Goal: Task Accomplishment & Management: Manage account settings

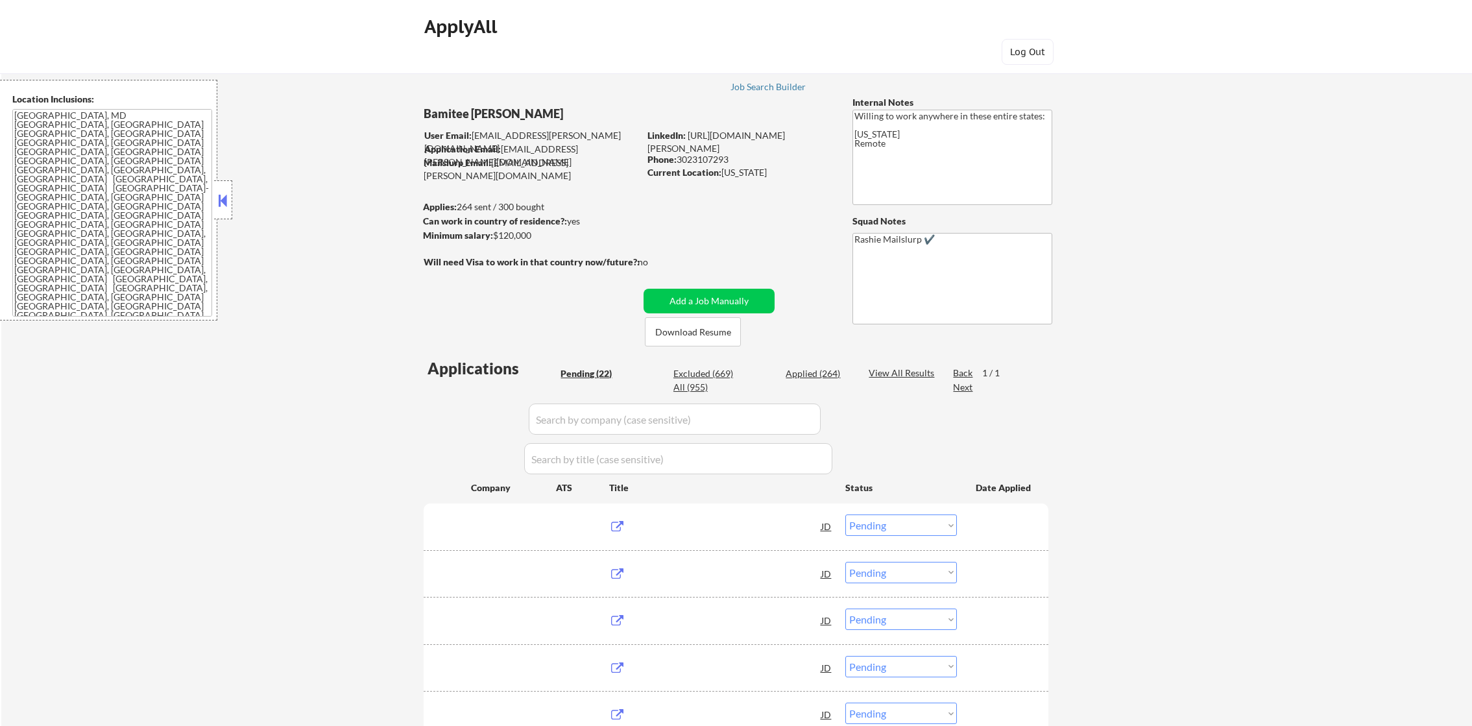
select select ""pending""
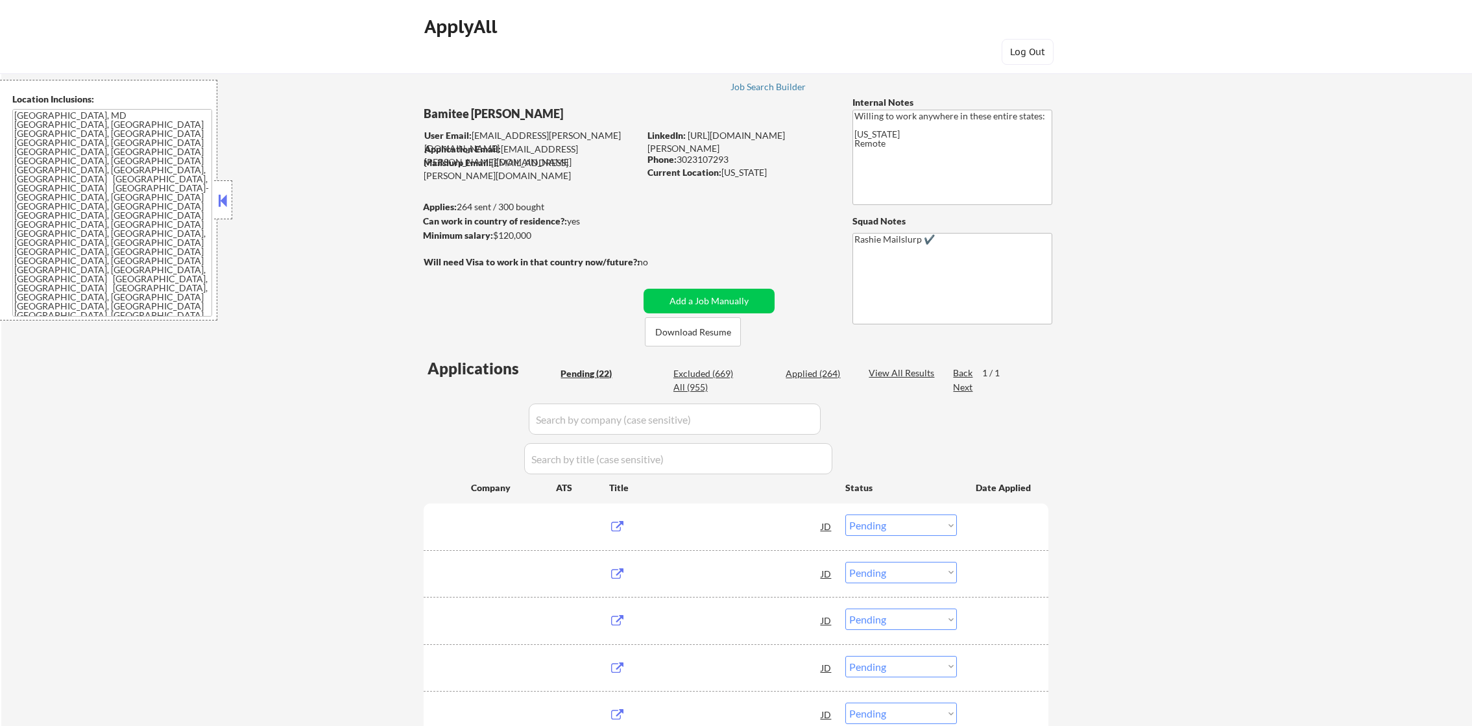
select select ""pending""
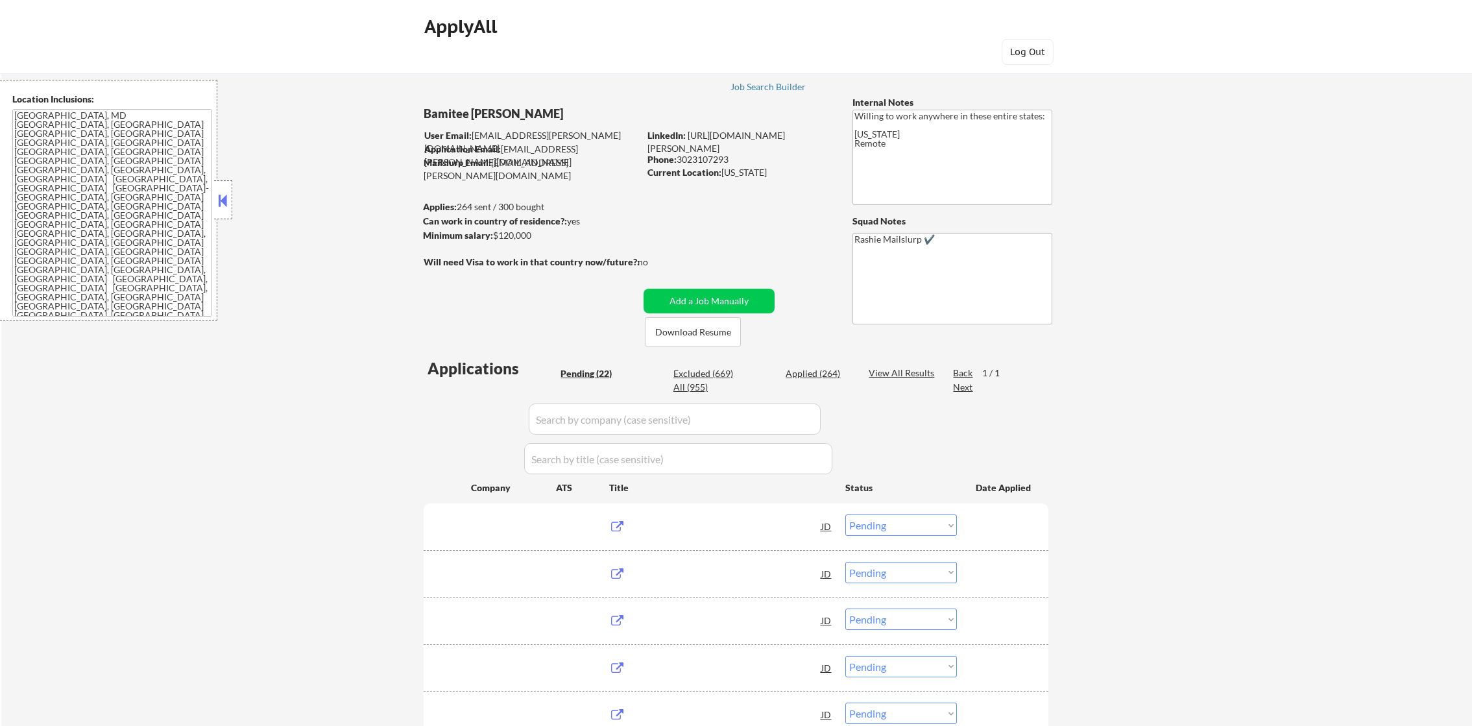
select select ""pending""
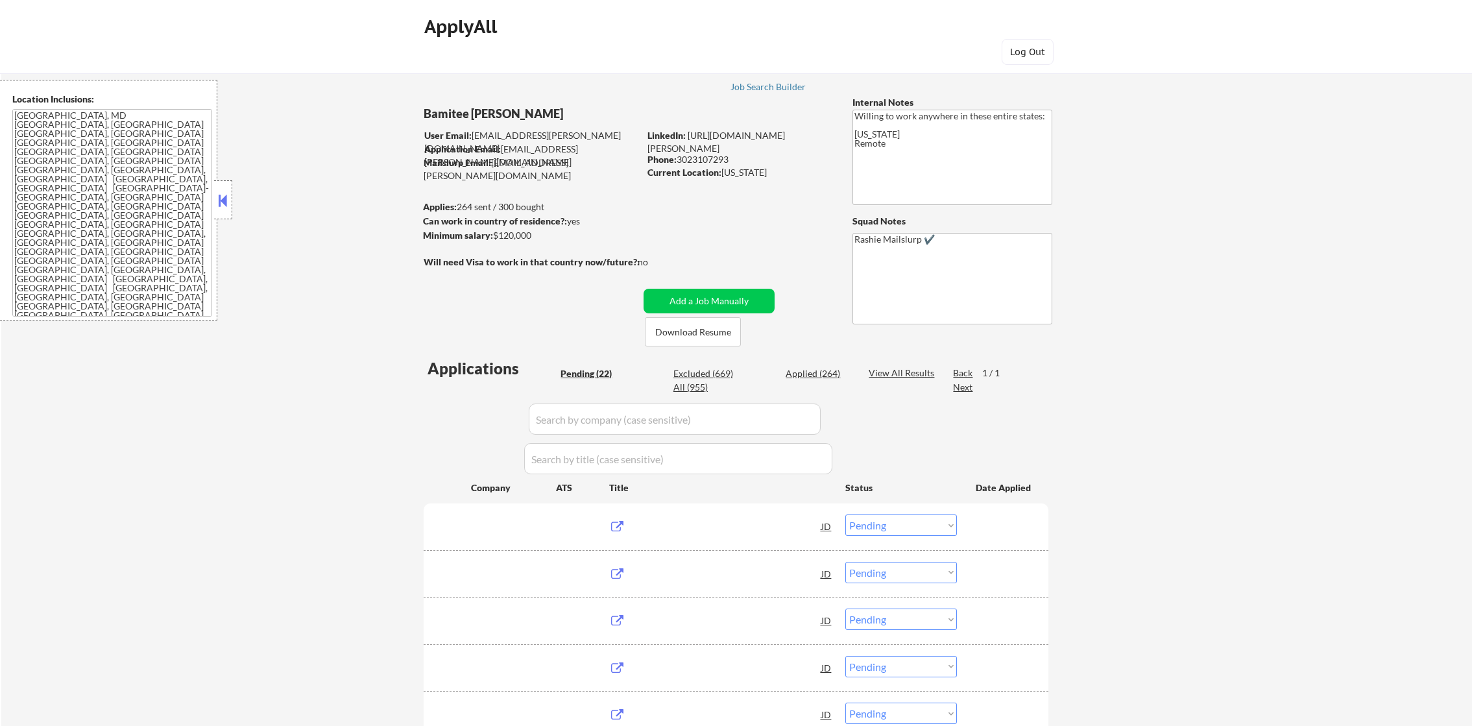
select select ""pending""
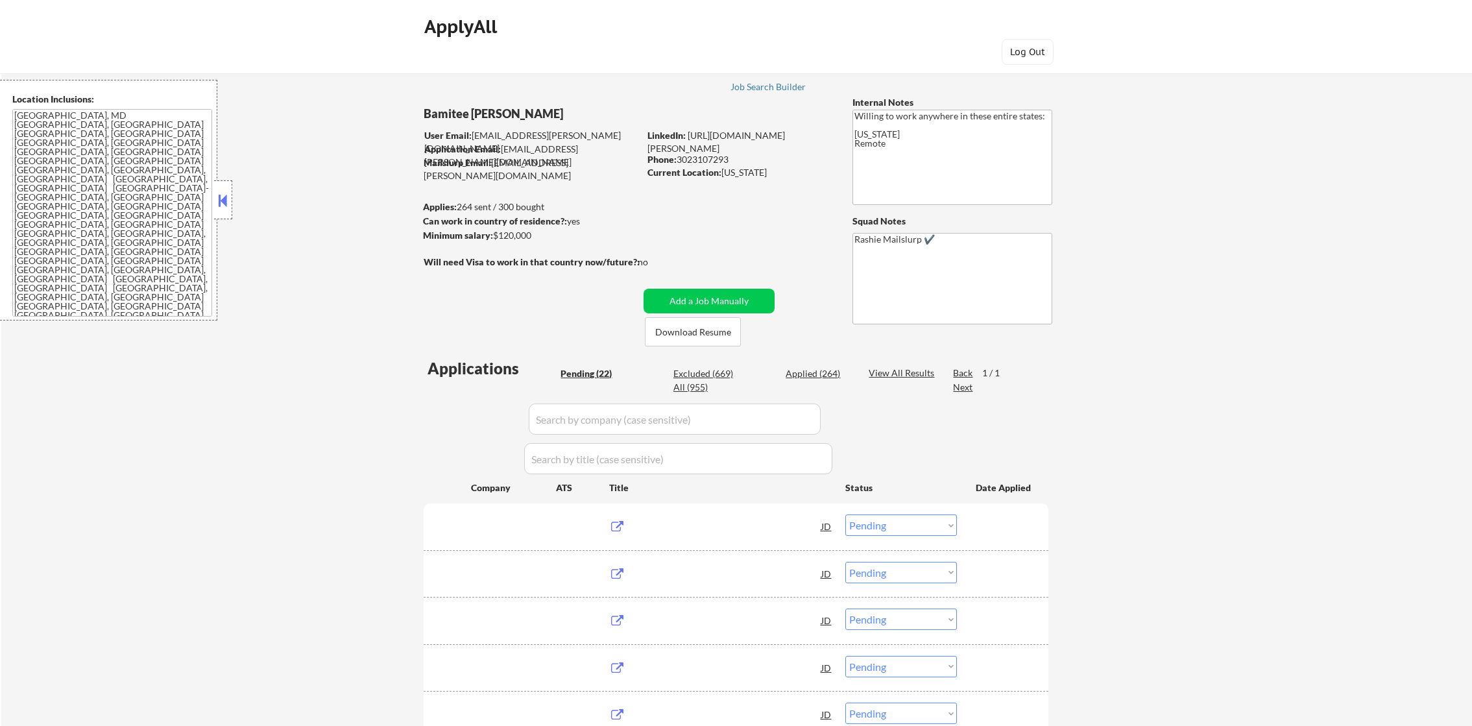
select select ""pending""
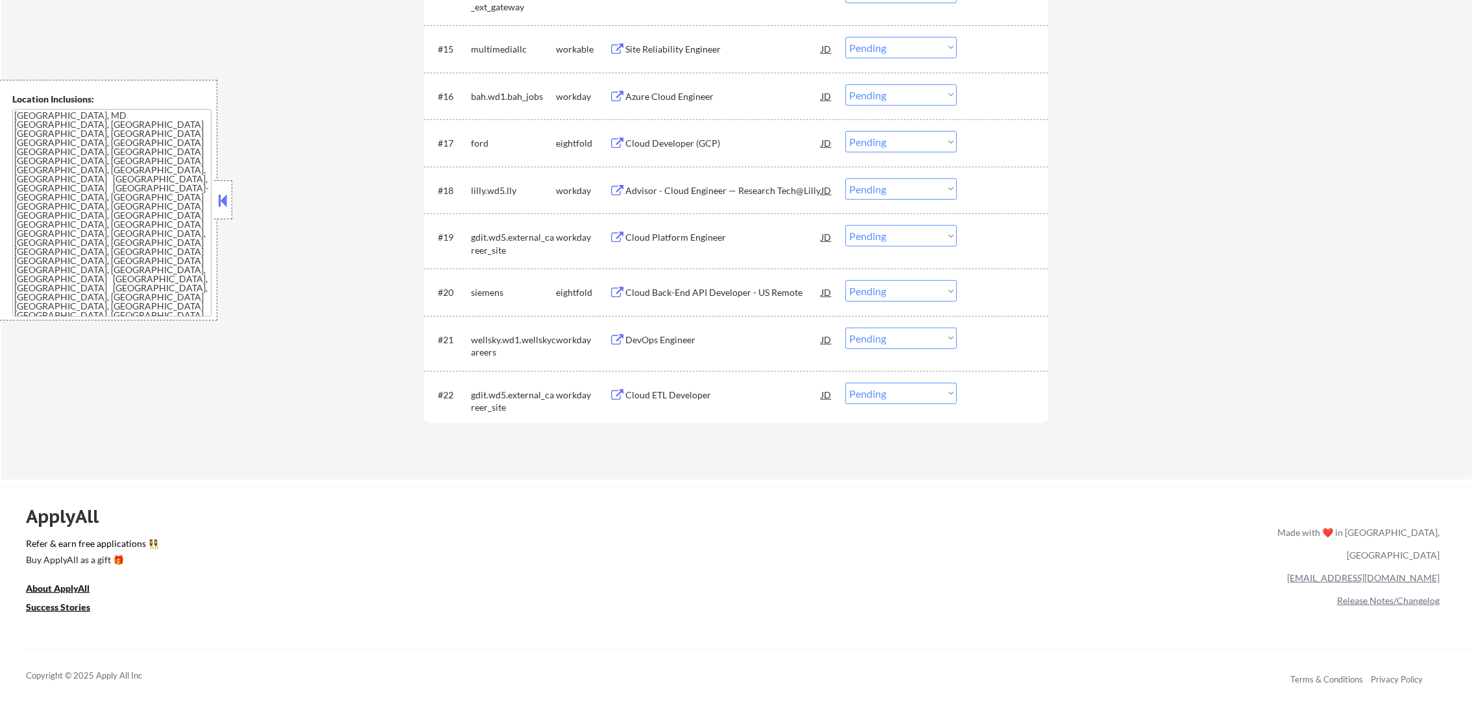
scroll to position [1488, 0]
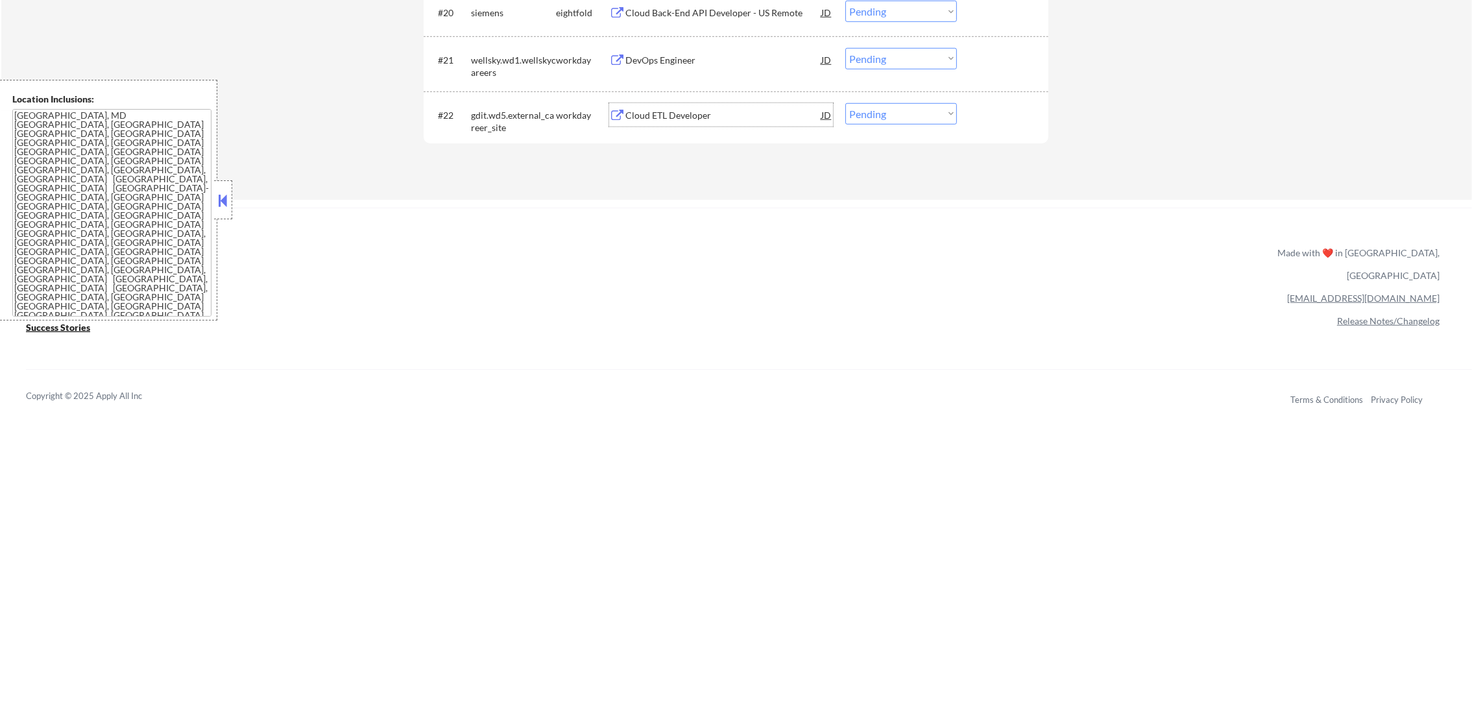
click at [648, 114] on div "Cloud ETL Developer" at bounding box center [723, 115] width 196 height 13
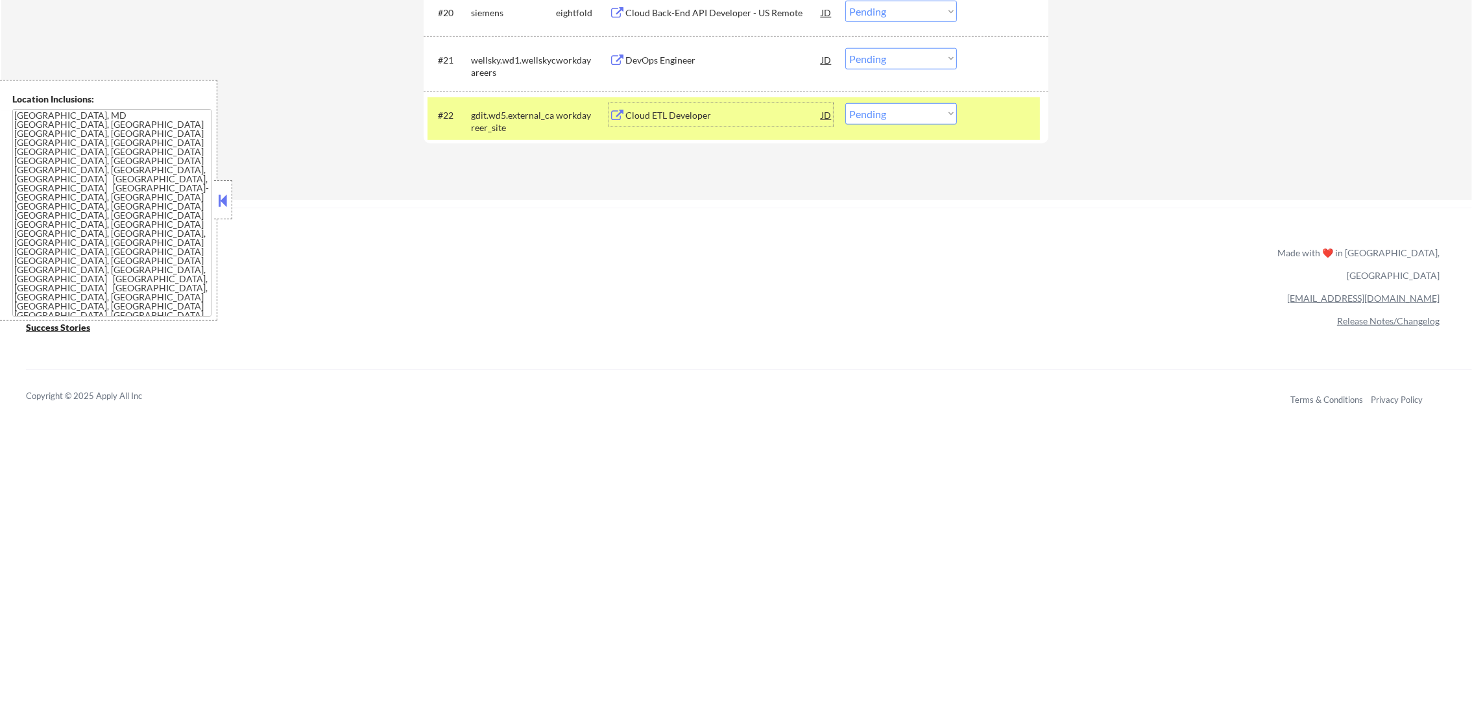
click at [889, 115] on select "Choose an option... Pending Applied Excluded (Questions) Excluded (Expired) Exc…" at bounding box center [901, 113] width 112 height 21
select select ""excluded__bad_match_""
click at [845, 103] on select "Choose an option... Pending Applied Excluded (Questions) Excluded (Expired) Exc…" at bounding box center [901, 113] width 112 height 21
click at [553, 122] on div "gdit.wd5.external_career_site" at bounding box center [513, 121] width 85 height 25
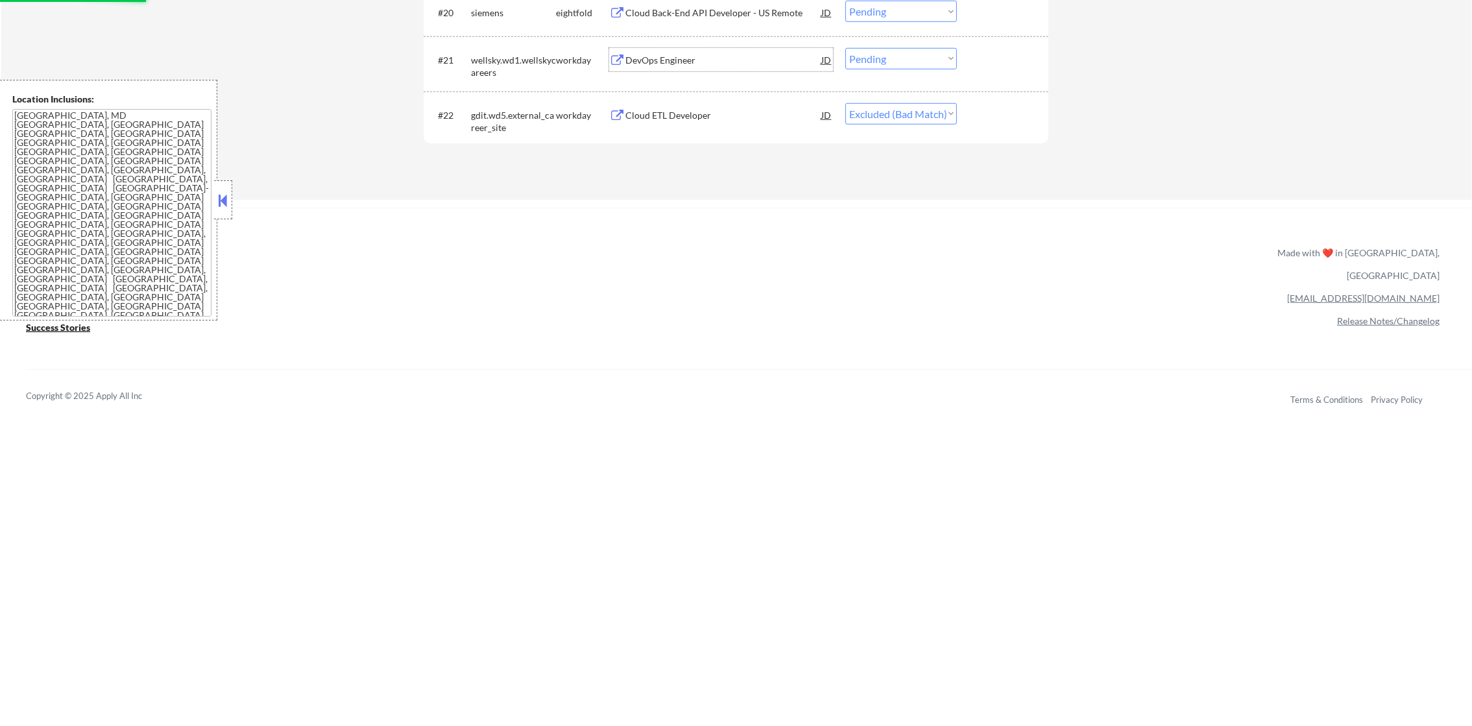
click at [719, 55] on div "DevOps Engineer" at bounding box center [723, 60] width 196 height 13
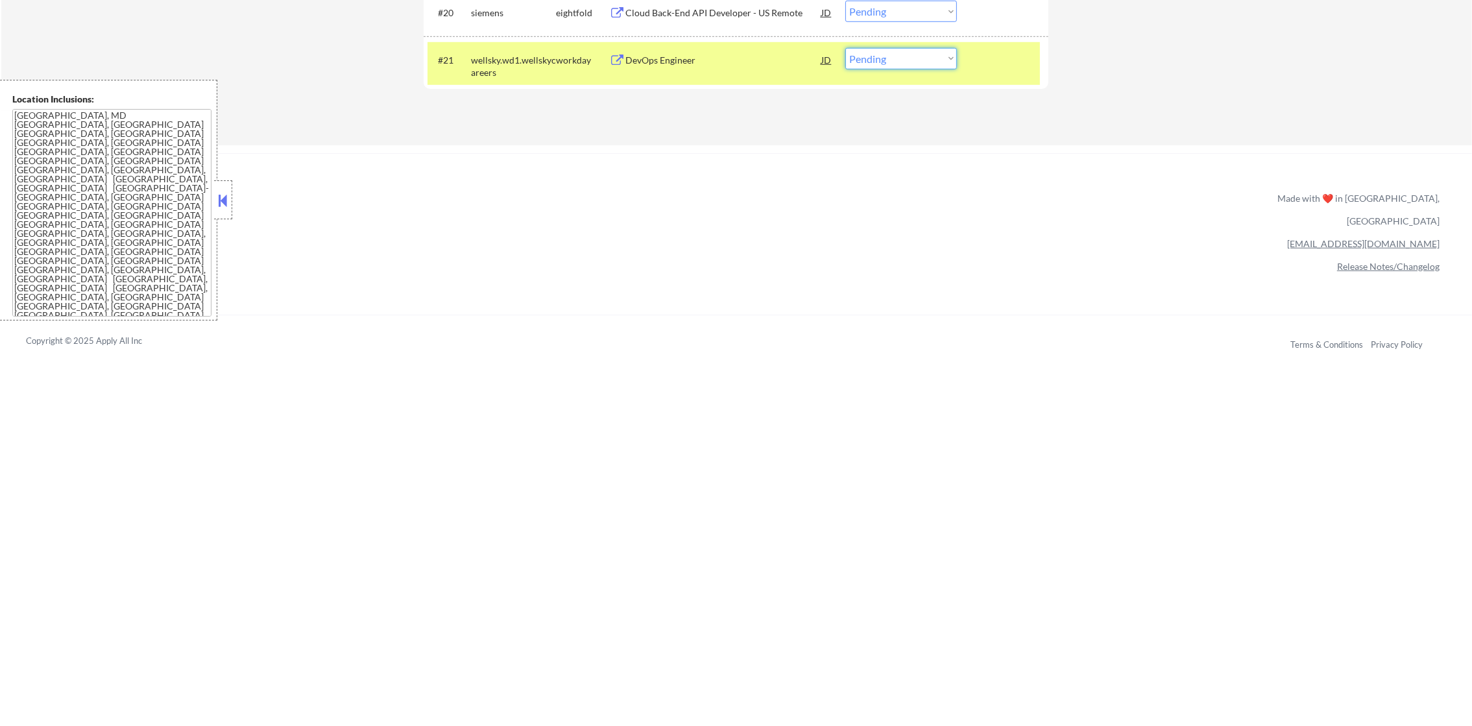
click at [906, 60] on select "Choose an option... Pending Applied Excluded (Questions) Excluded (Expired) Exc…" at bounding box center [901, 58] width 112 height 21
select select ""applied""
click at [845, 48] on select "Choose an option... Pending Applied Excluded (Questions) Excluded (Expired) Exc…" at bounding box center [901, 58] width 112 height 21
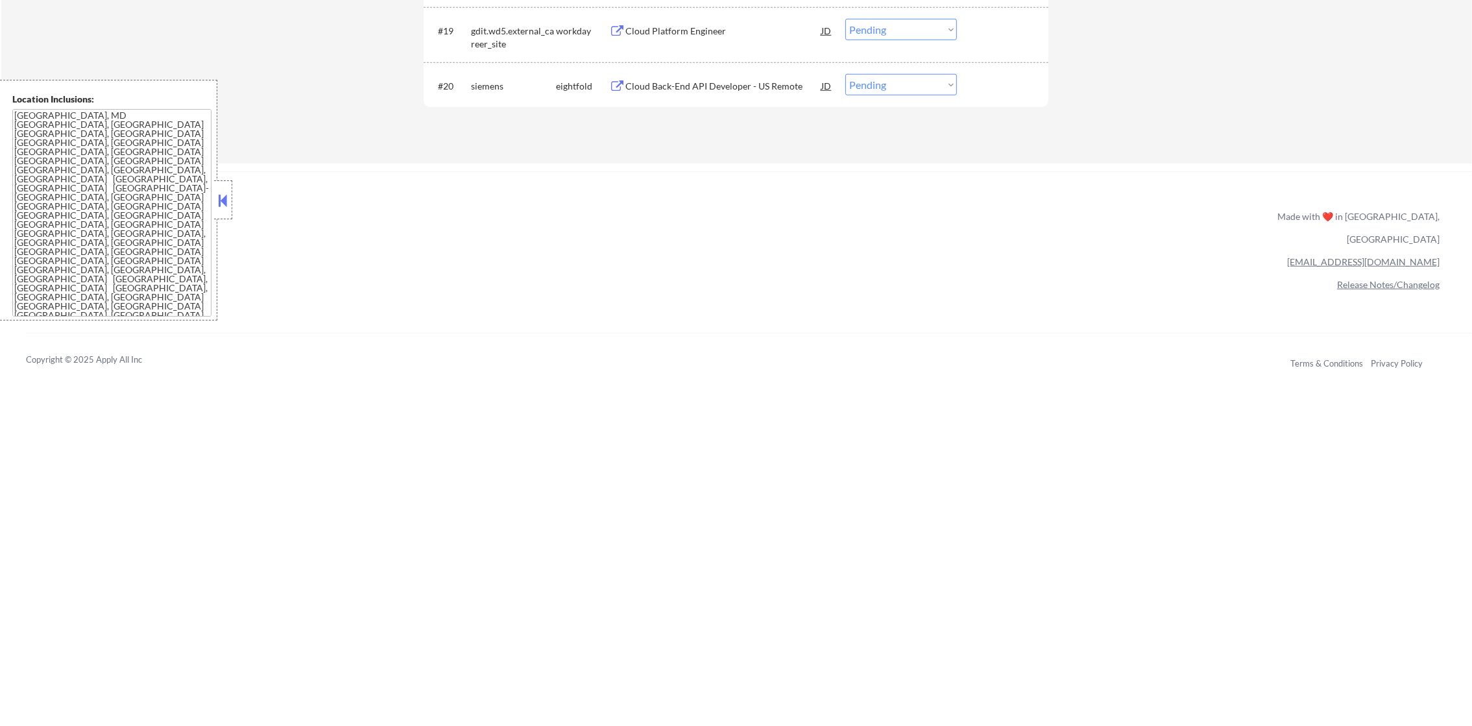
scroll to position [1390, 0]
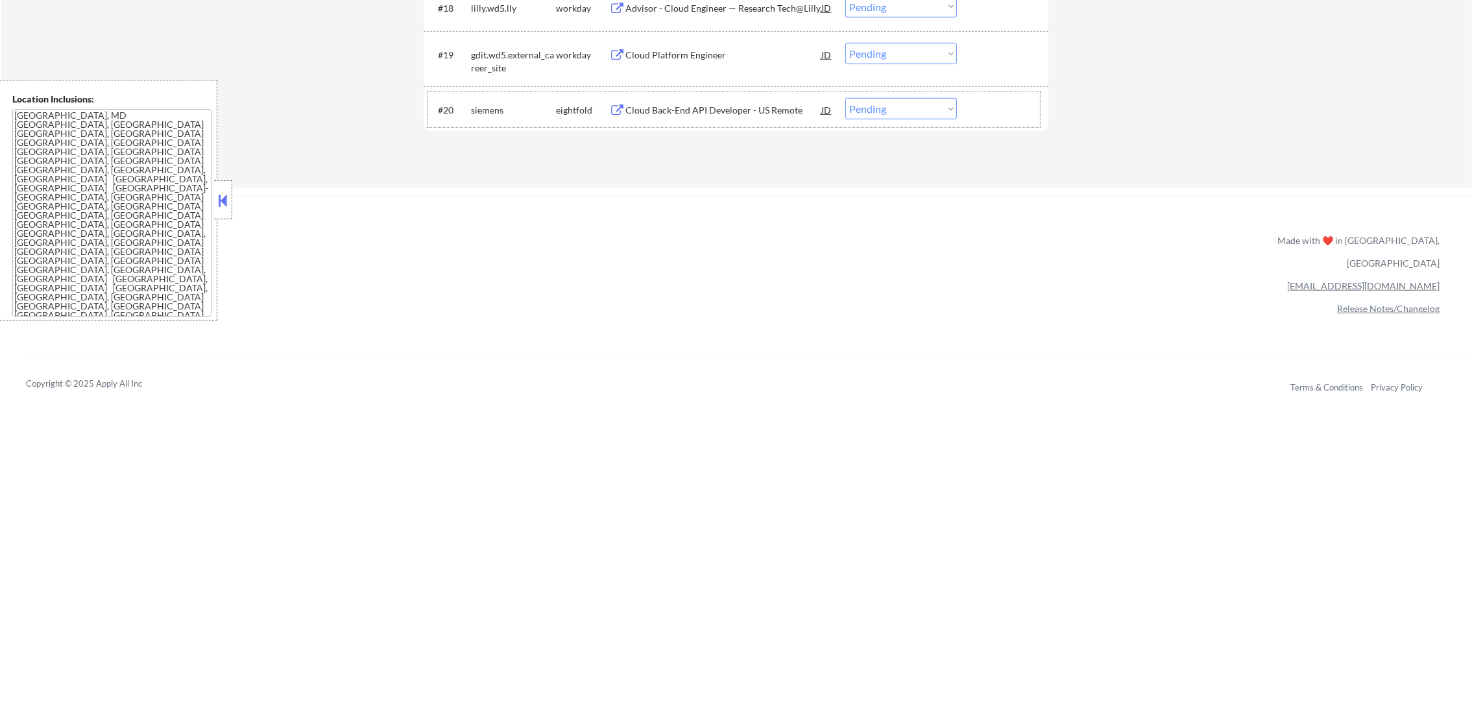
click at [757, 93] on div "#20 siemens eightfold Cloud Back-End API Developer - US Remote JD Choose an opt…" at bounding box center [734, 109] width 612 height 35
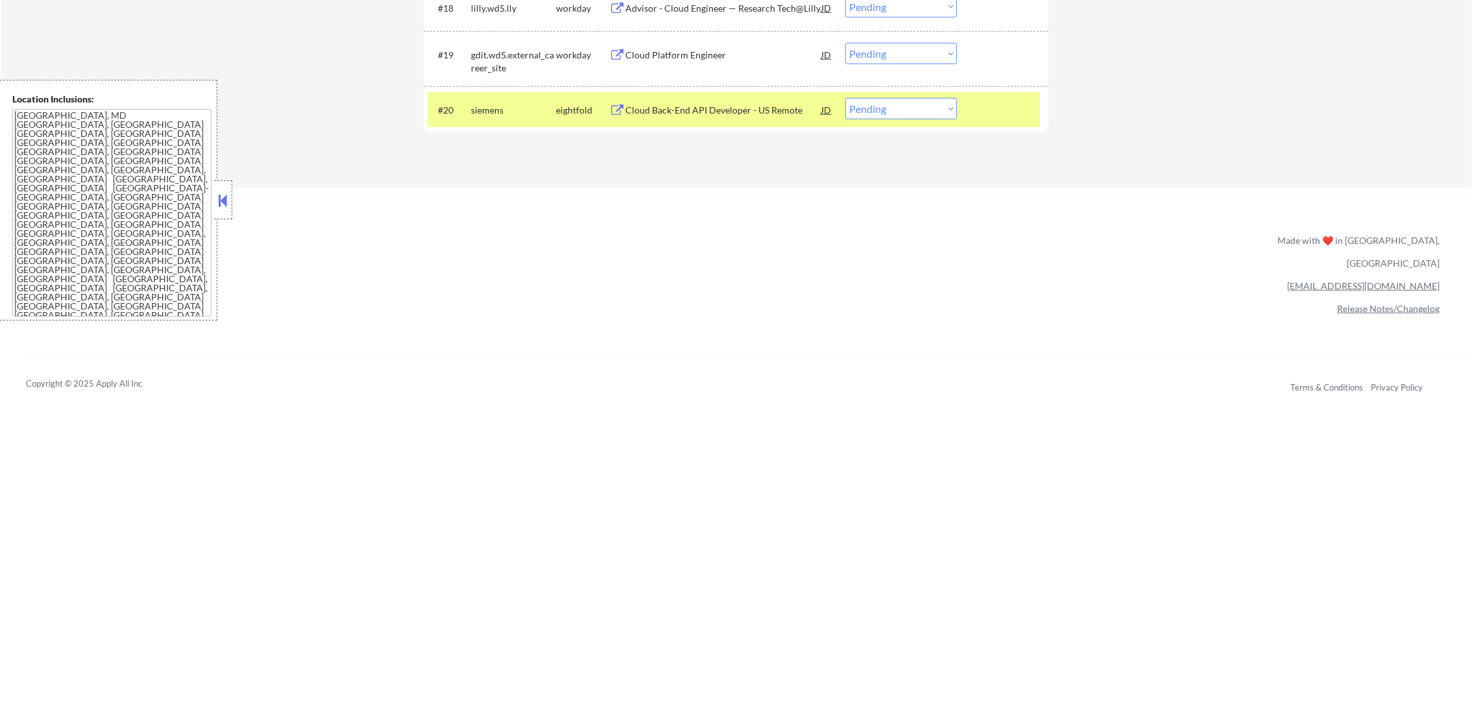
click at [752, 108] on div "Cloud Back-End API Developer - US Remote" at bounding box center [723, 110] width 196 height 13
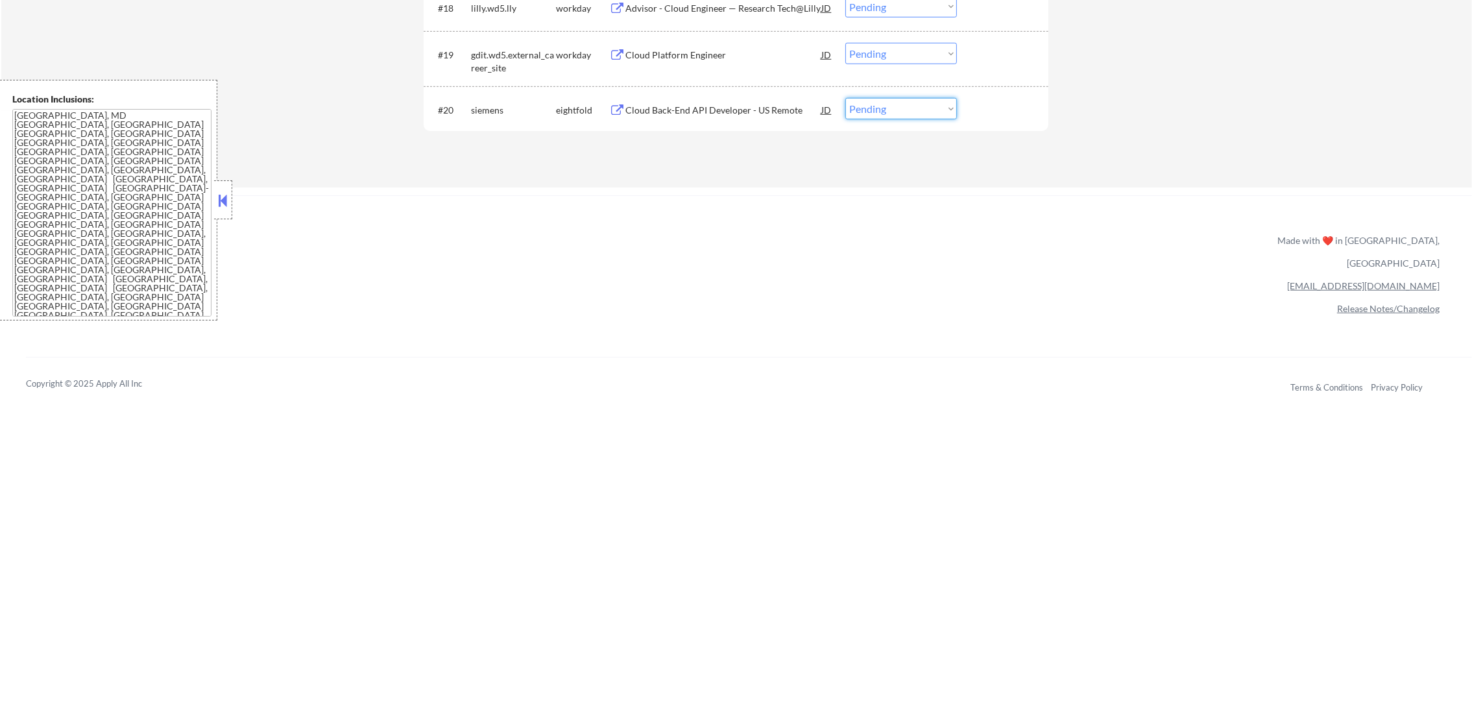
drag, startPoint x: 892, startPoint y: 109, endPoint x: 892, endPoint y: 120, distance: 11.0
click at [892, 109] on select "Choose an option... Pending Applied Excluded (Questions) Excluded (Expired) Exc…" at bounding box center [901, 108] width 112 height 21
select select ""excluded__expired_""
click at [845, 98] on select "Choose an option... Pending Applied Excluded (Questions) Excluded (Expired) Exc…" at bounding box center [901, 108] width 112 height 21
click at [727, 51] on div "Cloud Platform Engineer" at bounding box center [723, 55] width 196 height 13
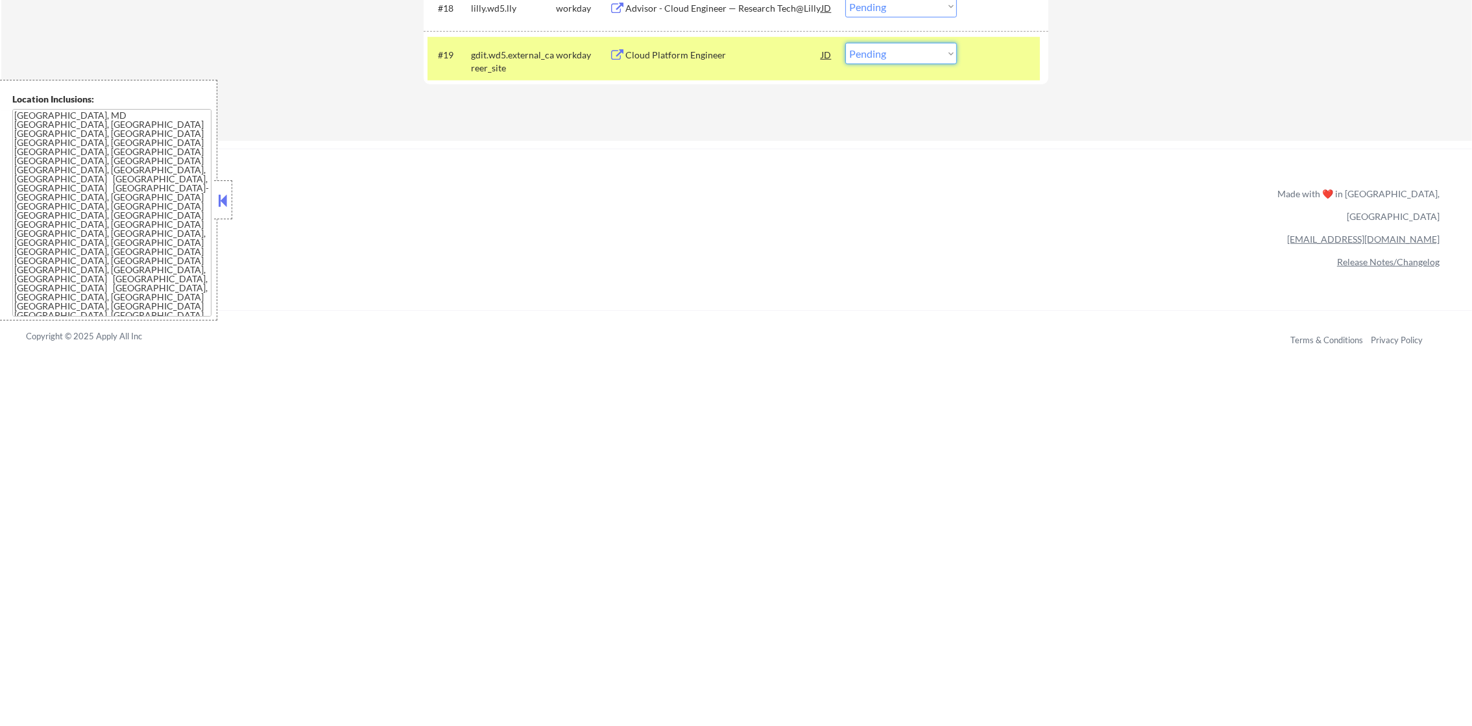
click at [938, 51] on select "Choose an option... Pending Applied Excluded (Questions) Excluded (Expired) Exc…" at bounding box center [901, 53] width 112 height 21
select select ""excluded__salary_""
click at [845, 43] on select "Choose an option... Pending Applied Excluded (Questions) Excluded (Expired) Exc…" at bounding box center [901, 53] width 112 height 21
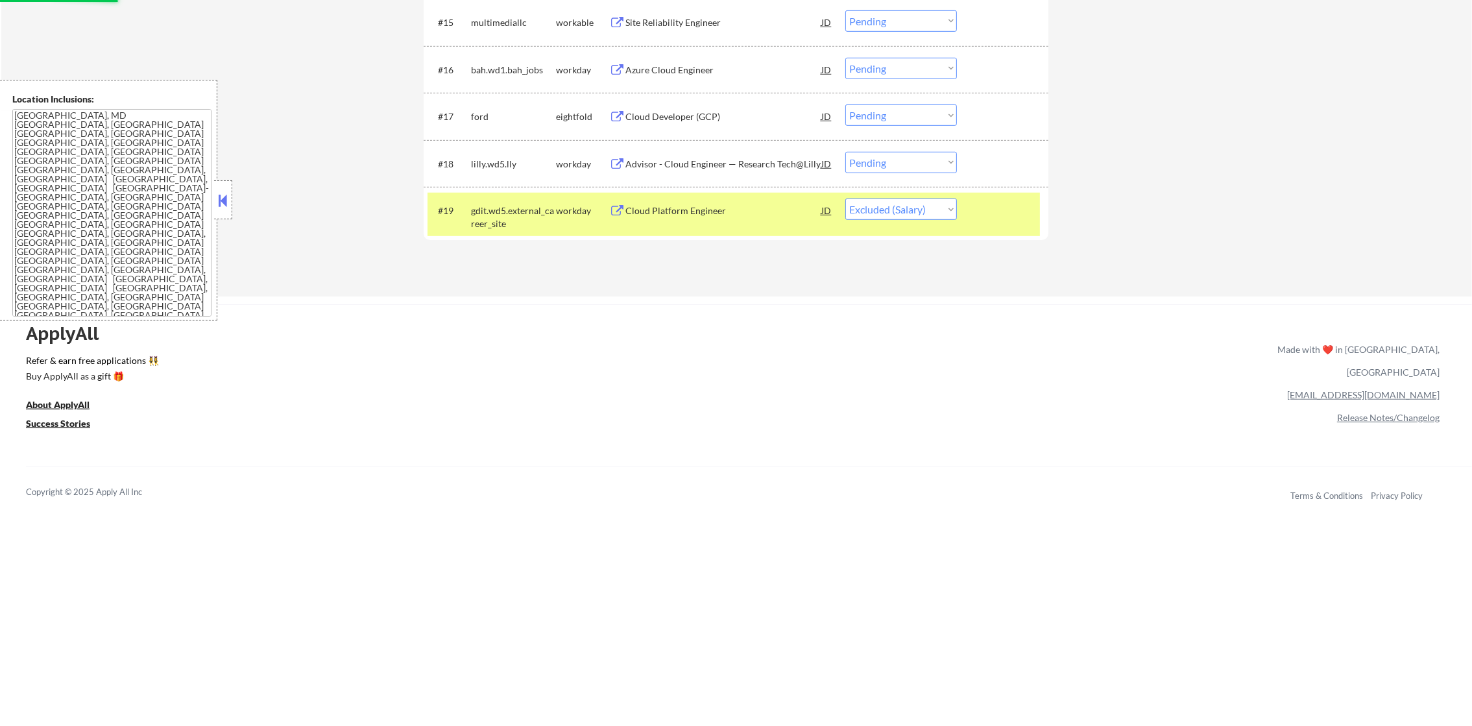
scroll to position [1228, 0]
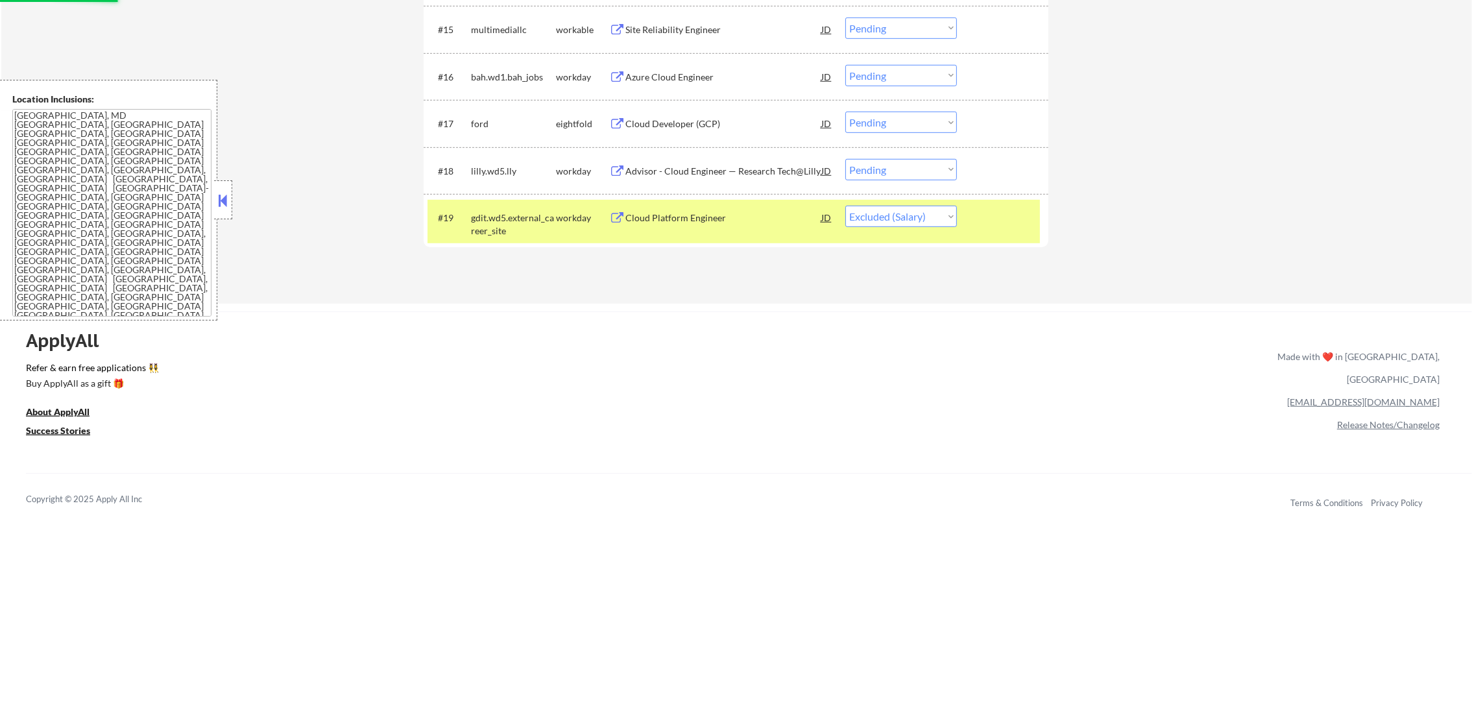
drag, startPoint x: 540, startPoint y: 229, endPoint x: 542, endPoint y: 218, distance: 11.1
click at [540, 229] on div "gdit.wd5.external_career_site" at bounding box center [513, 224] width 85 height 25
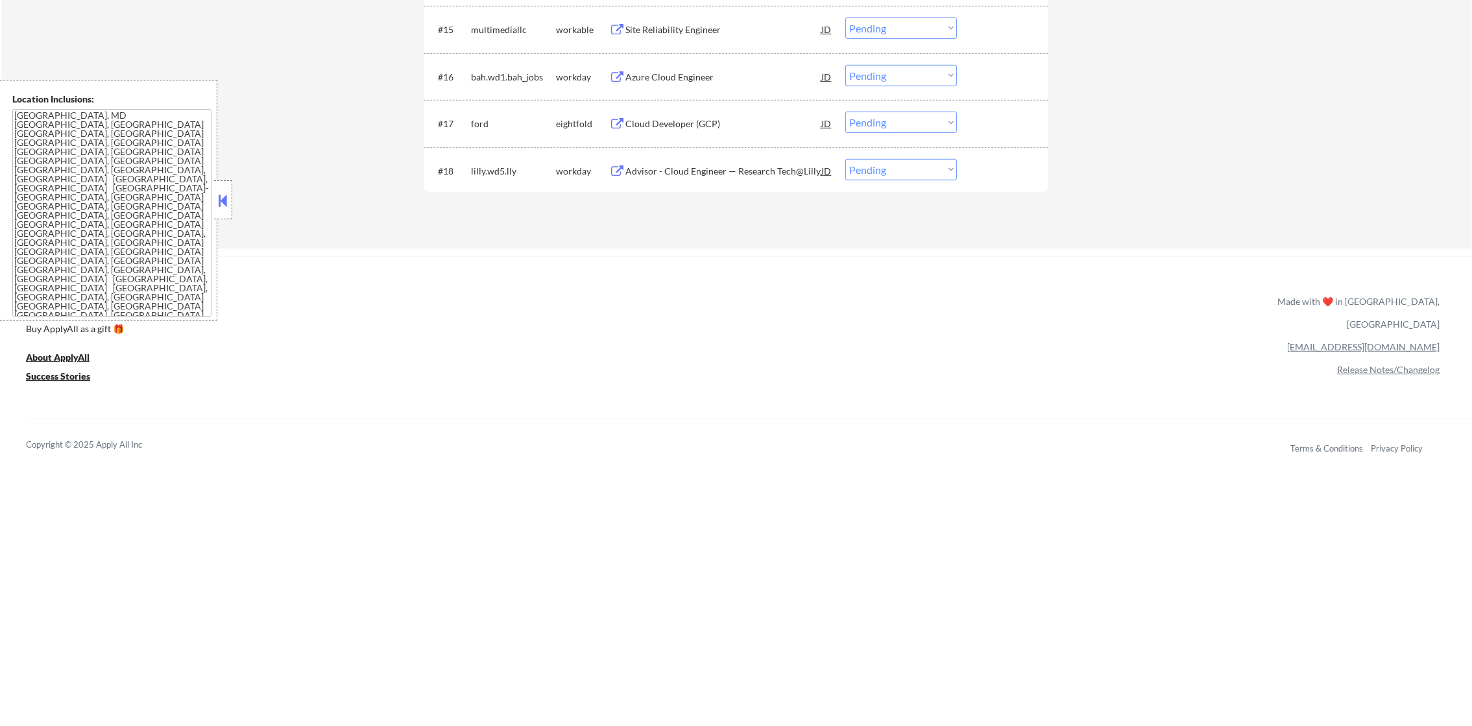
click at [762, 165] on div "Advisor - Cloud Engineer — Research Tech@Lilly" at bounding box center [723, 171] width 196 height 13
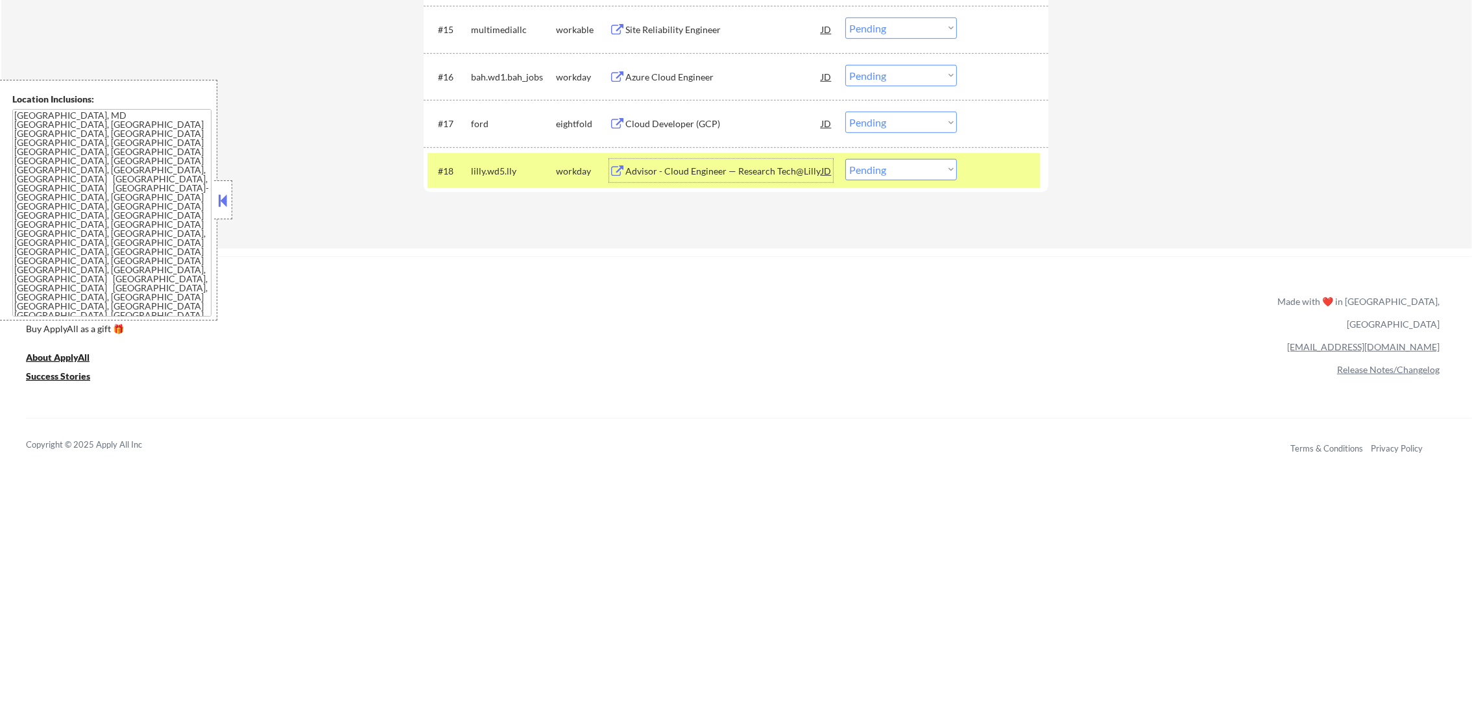
click at [891, 178] on select "Choose an option... Pending Applied Excluded (Questions) Excluded (Expired) Exc…" at bounding box center [901, 169] width 112 height 21
select select ""excluded__location_""
click at [845, 159] on select "Choose an option... Pending Applied Excluded (Questions) Excluded (Expired) Exc…" at bounding box center [901, 169] width 112 height 21
click at [489, 159] on div "lilly.wd5.lly" at bounding box center [513, 170] width 85 height 23
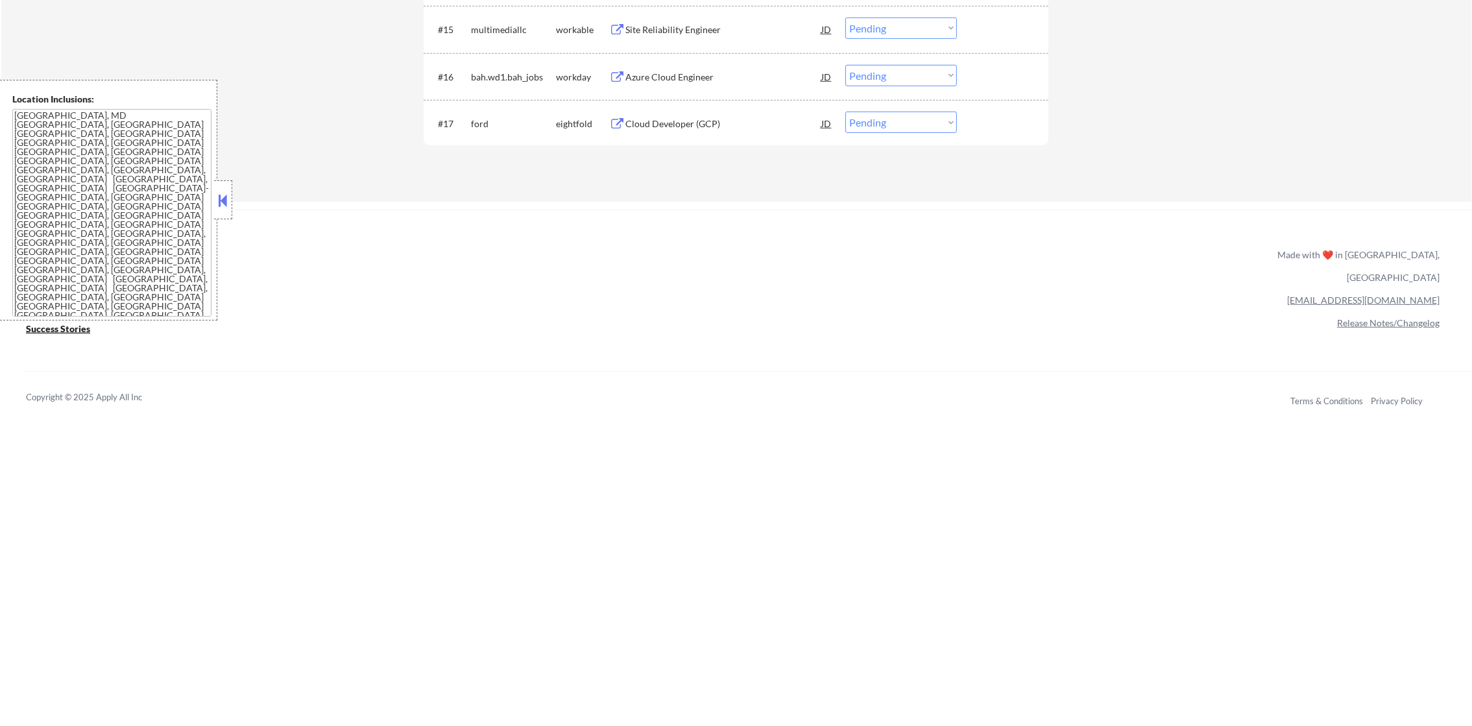
click at [690, 124] on div "Cloud Developer (GCP)" at bounding box center [723, 123] width 196 height 13
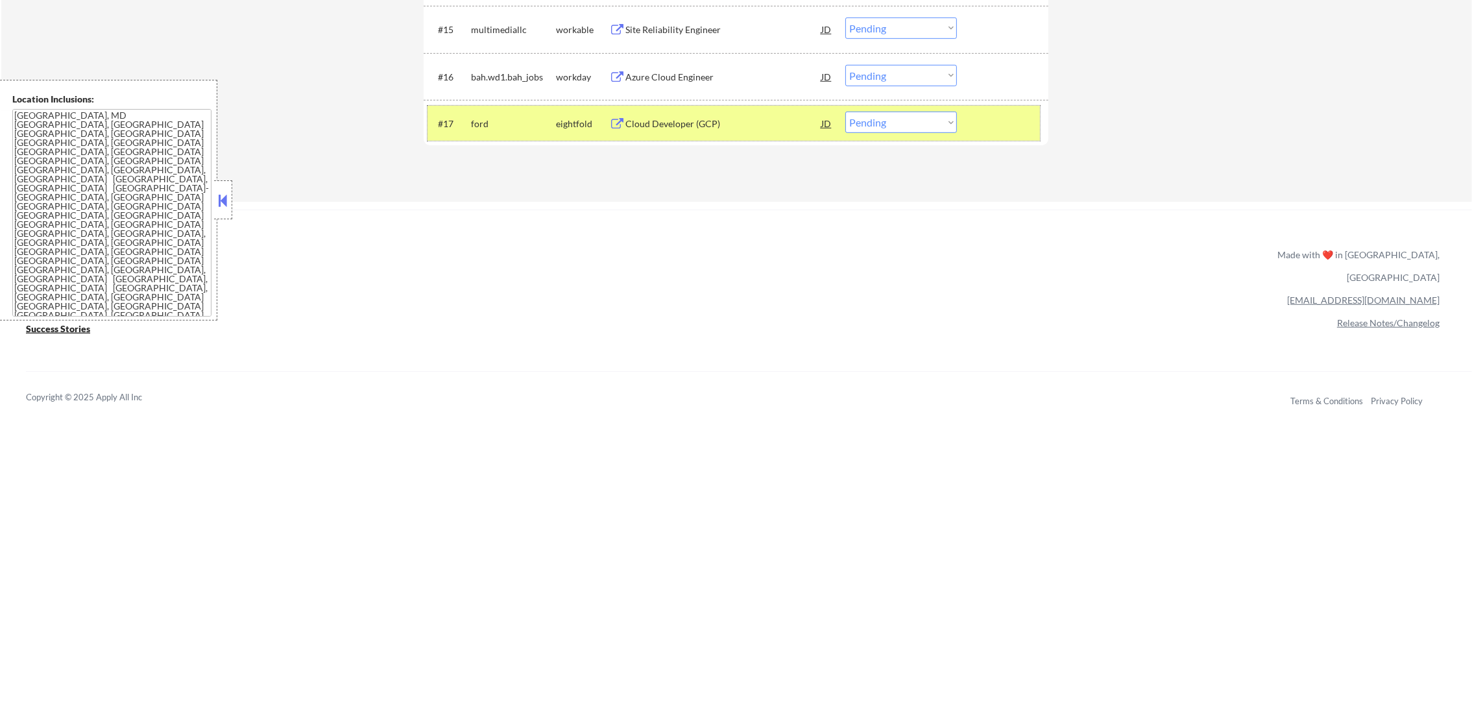
click at [915, 106] on div "#17 ford eightfold Cloud Developer (GCP) JD Choose an option... Pending Applied…" at bounding box center [734, 123] width 612 height 35
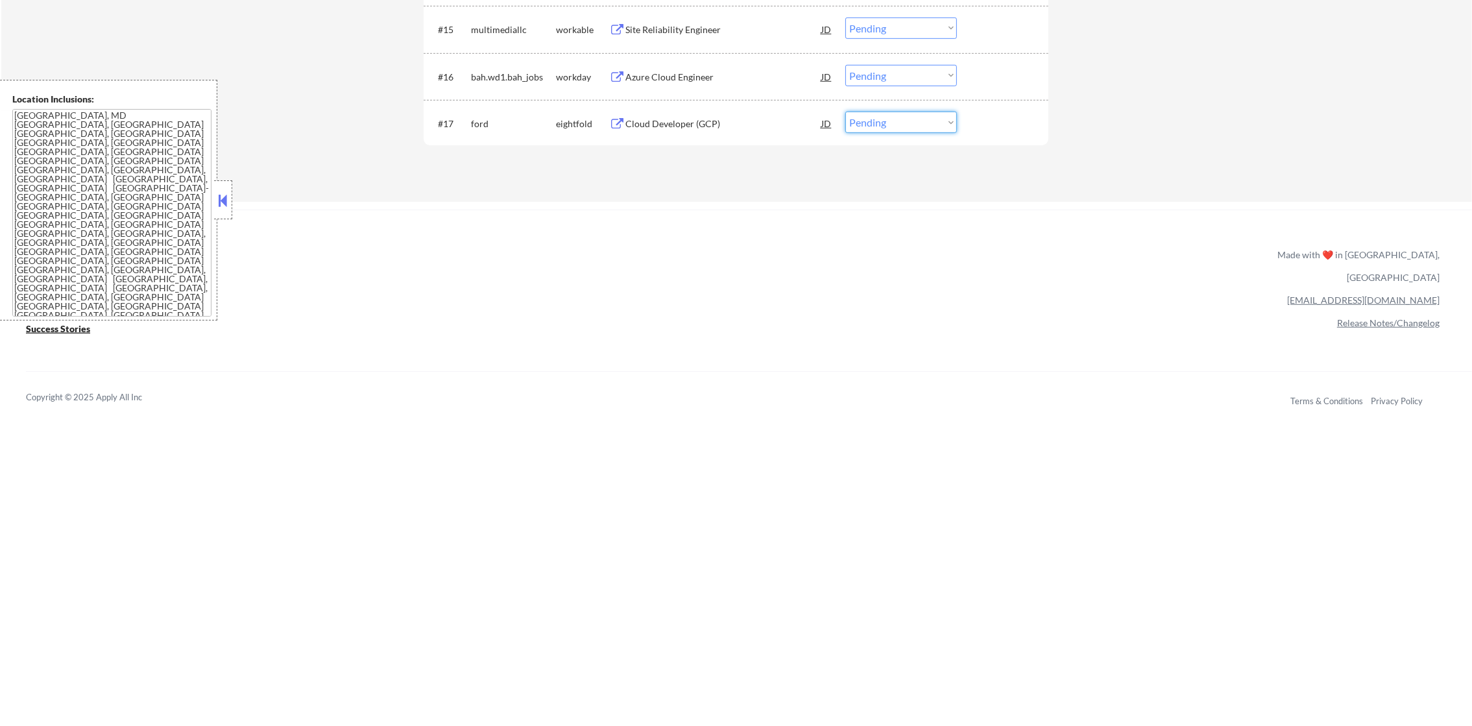
drag, startPoint x: 909, startPoint y: 124, endPoint x: 909, endPoint y: 134, distance: 9.7
click at [909, 124] on select "Choose an option... Pending Applied Excluded (Questions) Excluded (Expired) Exc…" at bounding box center [901, 122] width 112 height 21
select select ""excluded__bad_match_""
click at [845, 112] on select "Choose an option... Pending Applied Excluded (Questions) Excluded (Expired) Exc…" at bounding box center [901, 122] width 112 height 21
click at [713, 78] on div "Azure Cloud Engineer" at bounding box center [723, 77] width 196 height 13
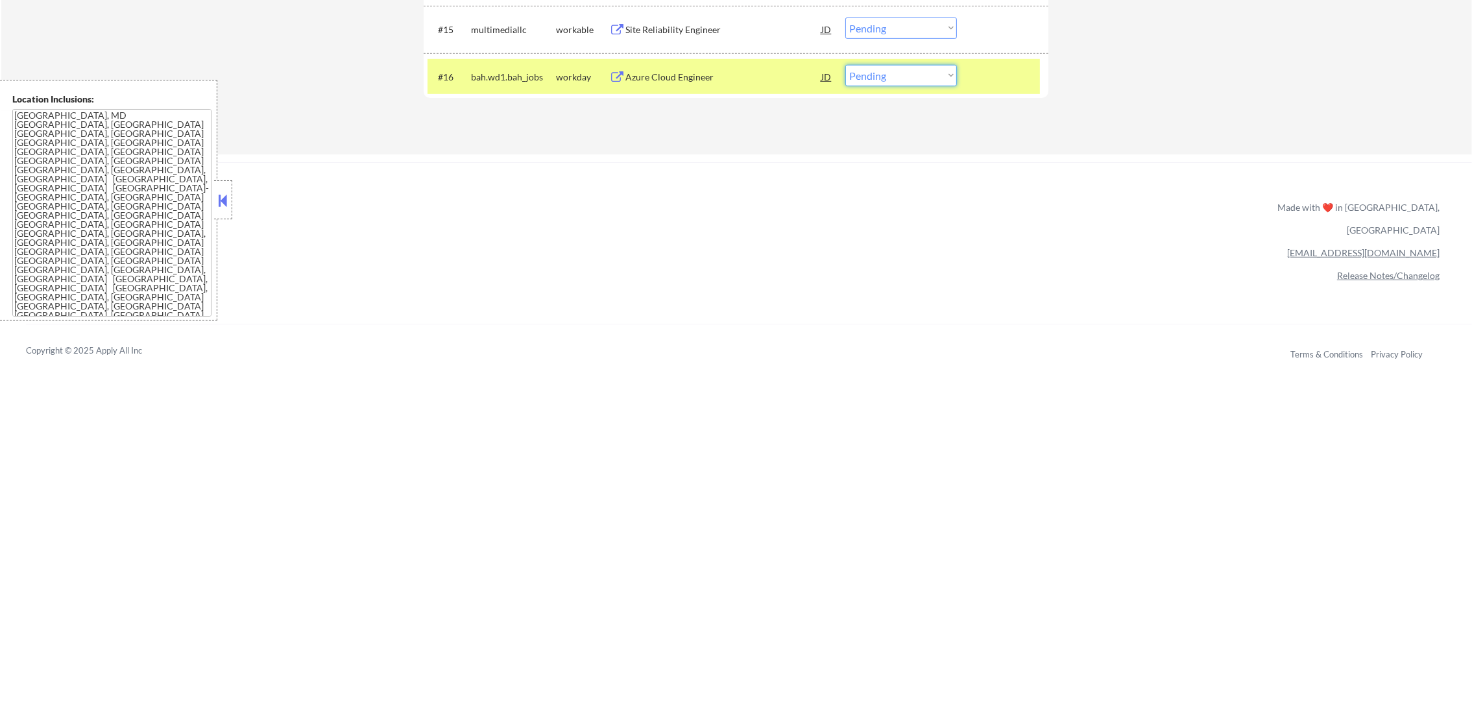
click at [885, 77] on select "Choose an option... Pending Applied Excluded (Questions) Excluded (Expired) Exc…" at bounding box center [901, 75] width 112 height 21
select select ""applied""
click at [845, 65] on select "Choose an option... Pending Applied Excluded (Questions) Excluded (Expired) Exc…" at bounding box center [901, 75] width 112 height 21
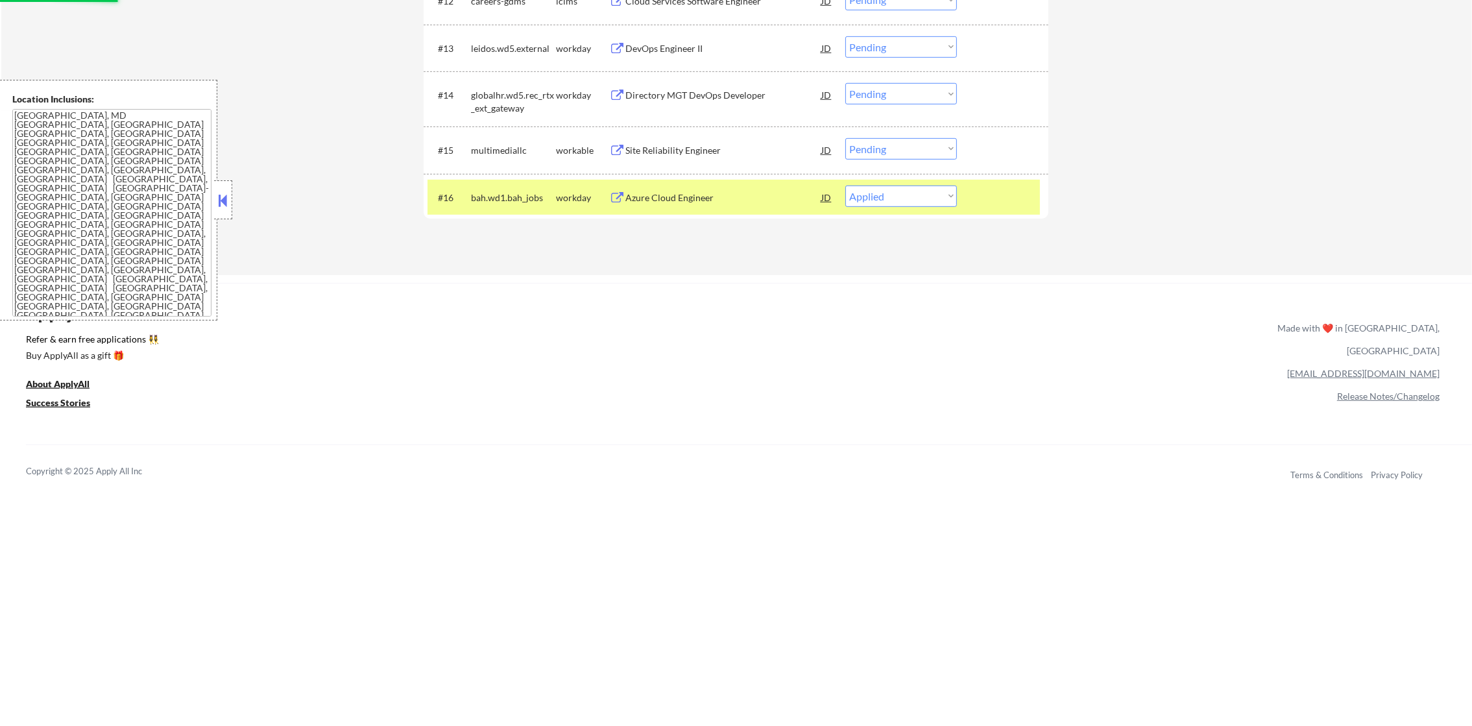
scroll to position [1098, 0]
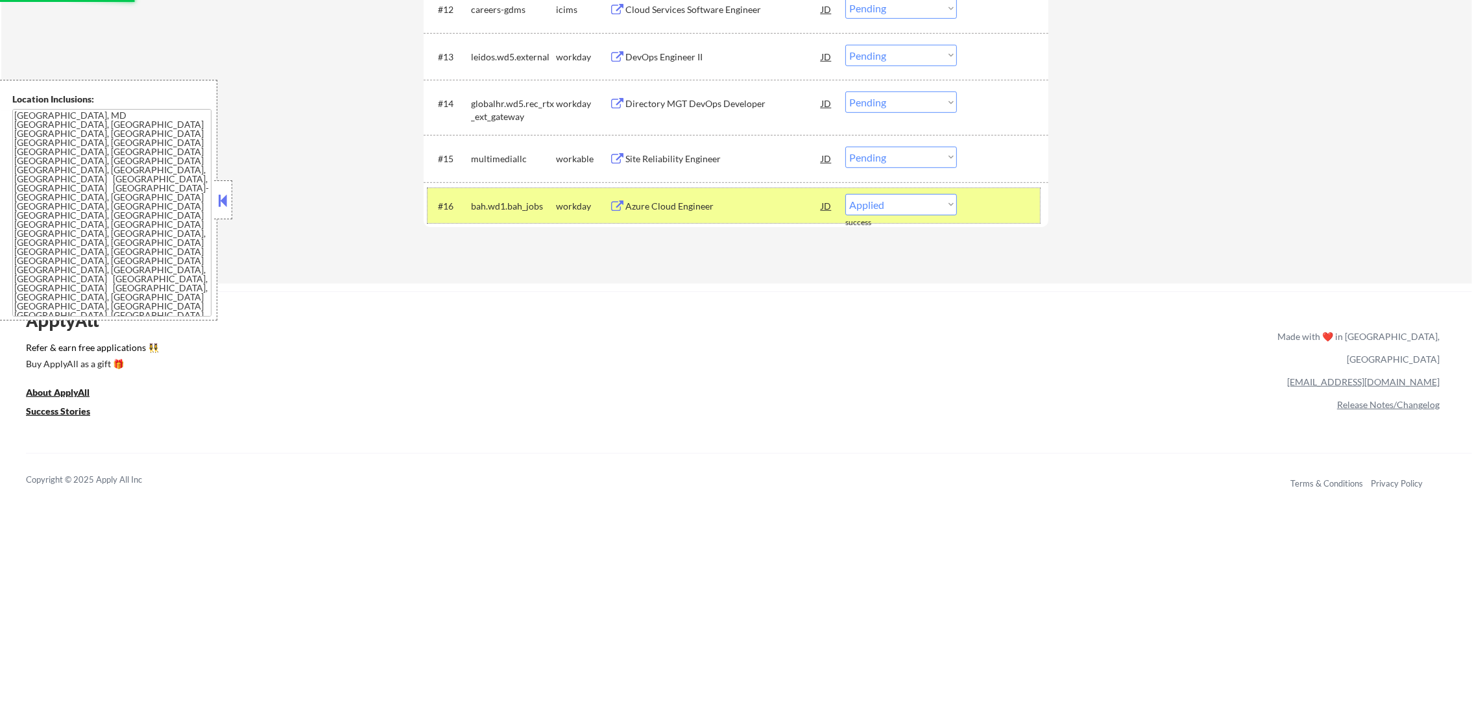
click at [551, 201] on div "bah.wd1.bah_jobs" at bounding box center [513, 206] width 85 height 13
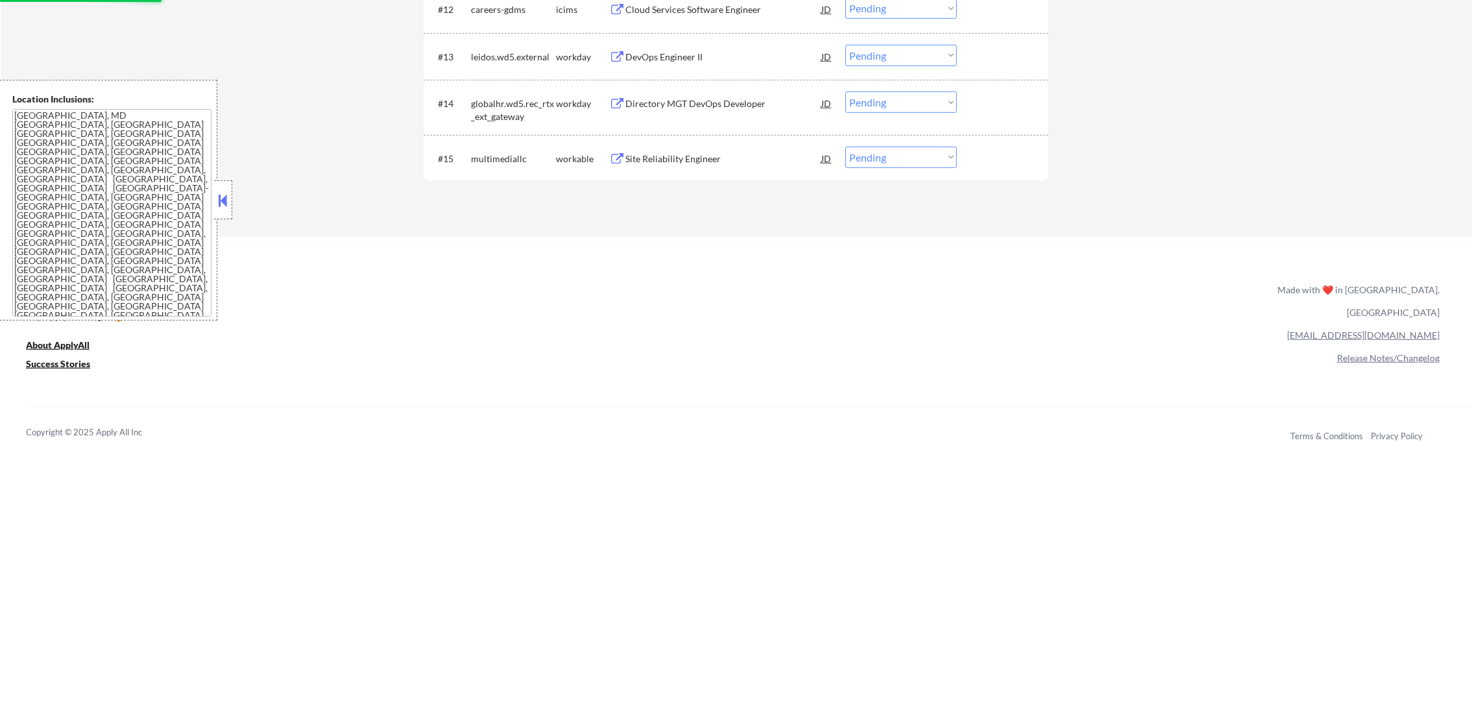
click at [694, 104] on div "Directory MGT DevOps Developer" at bounding box center [723, 103] width 196 height 13
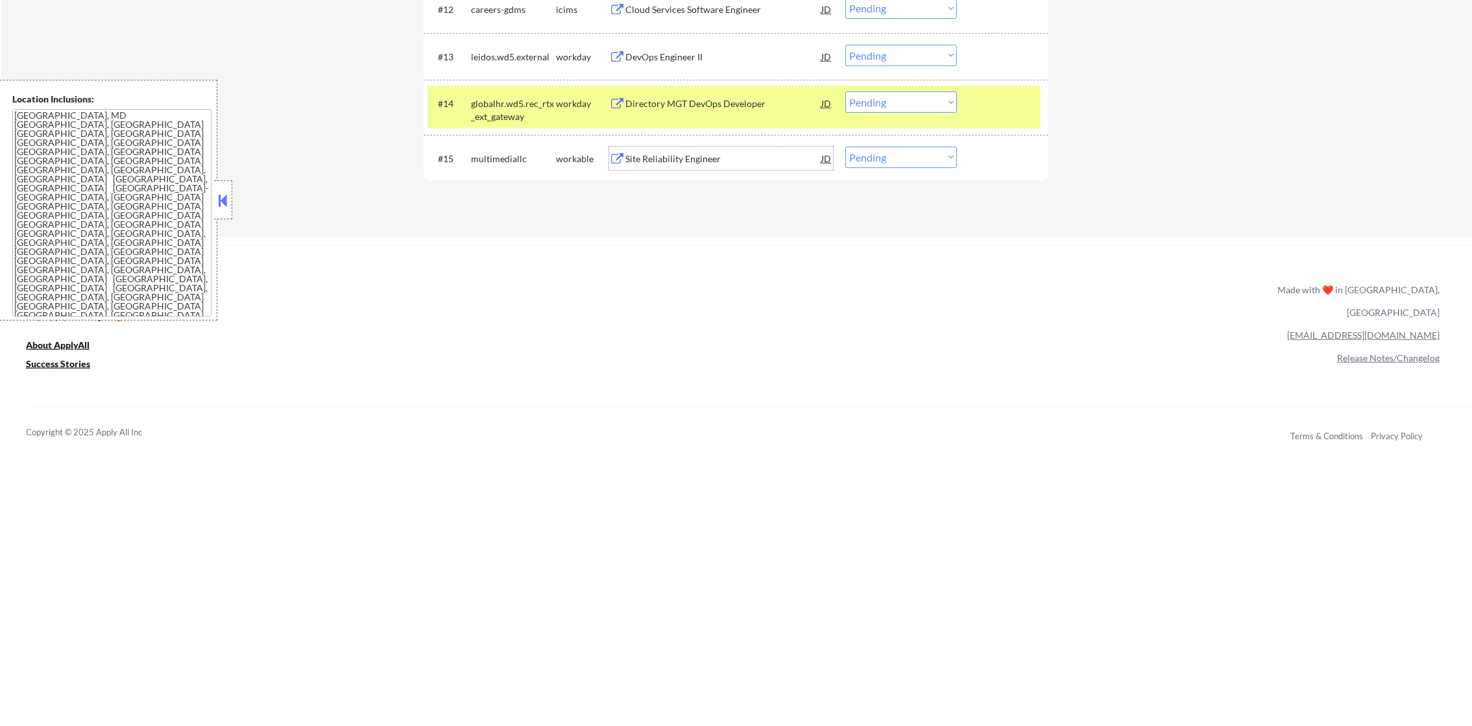
click at [656, 161] on div "Site Reliability Engineer" at bounding box center [723, 158] width 196 height 13
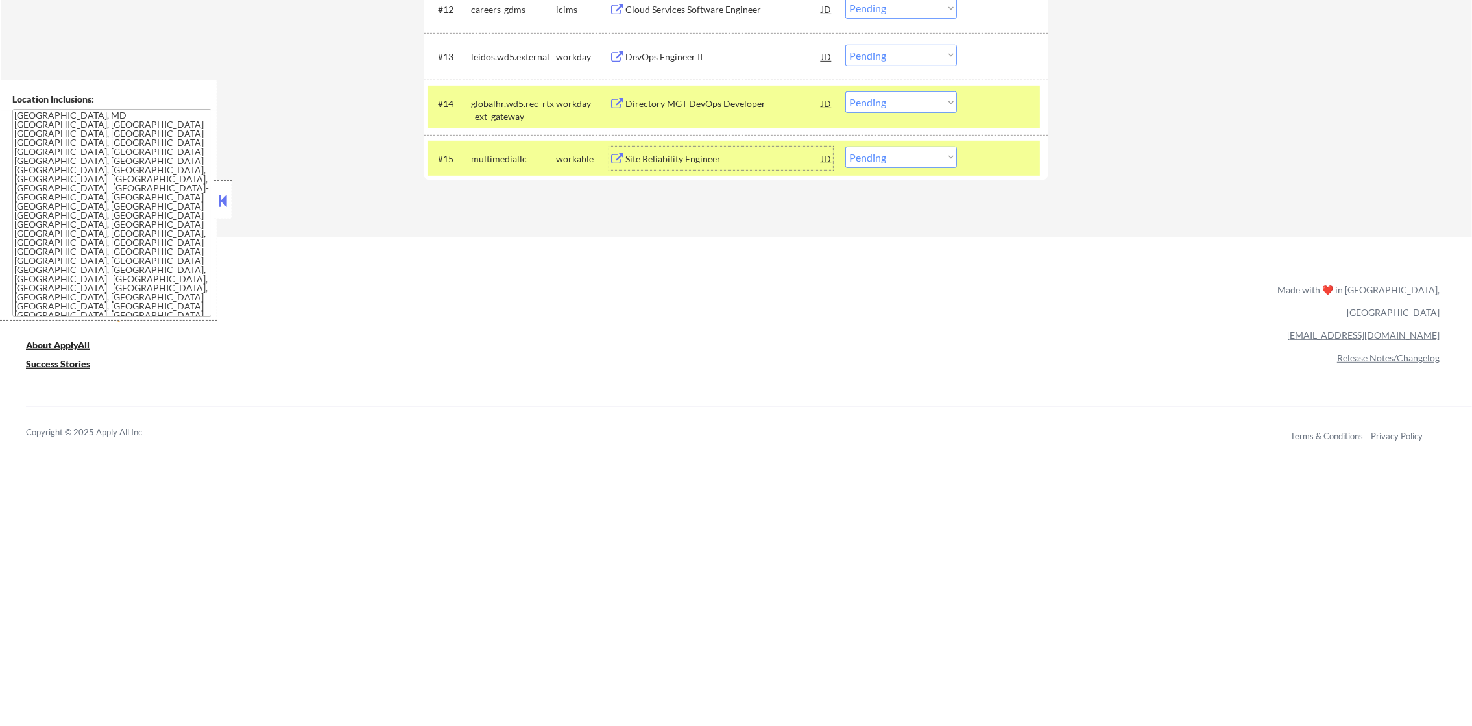
click at [509, 97] on div "globalhr.wd5.rec_rtx_ext_gateway" at bounding box center [513, 109] width 85 height 25
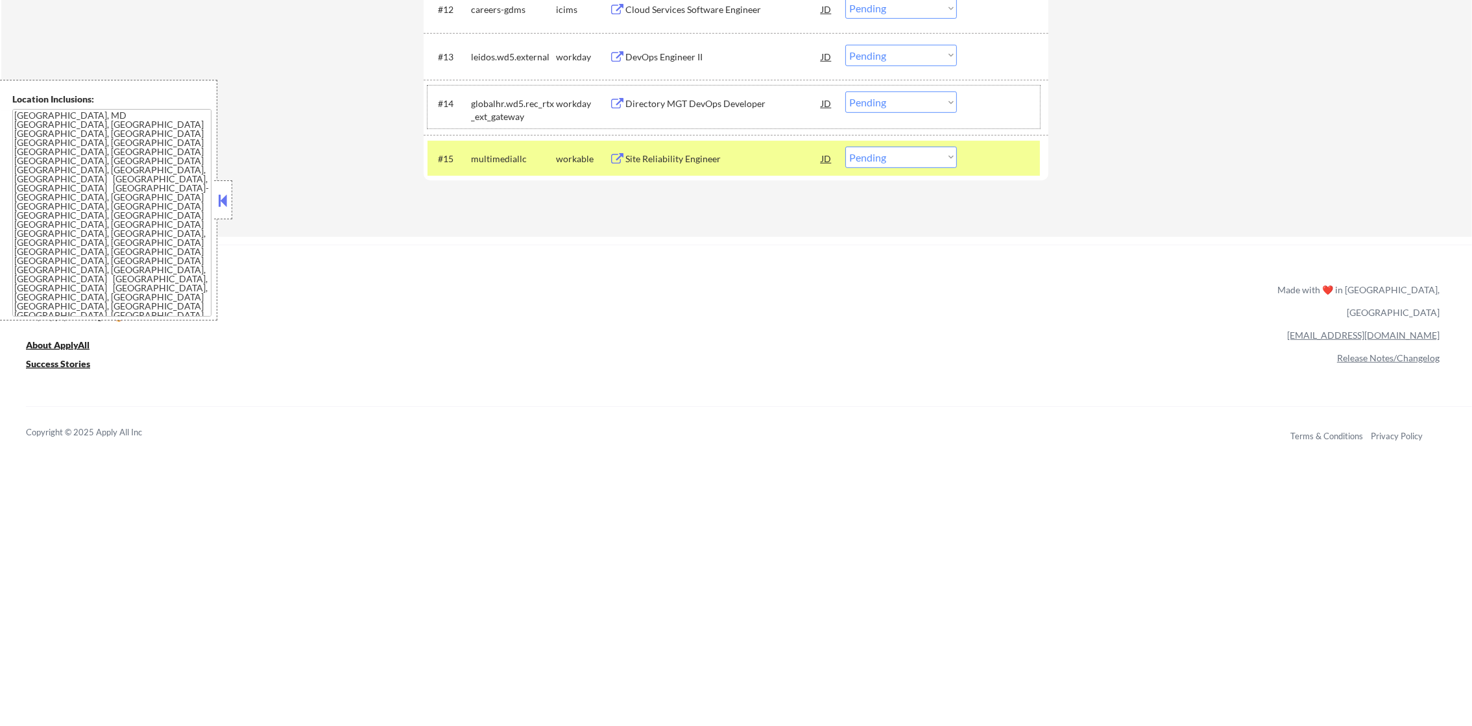
click at [669, 160] on div "Site Reliability Engineer" at bounding box center [723, 158] width 196 height 13
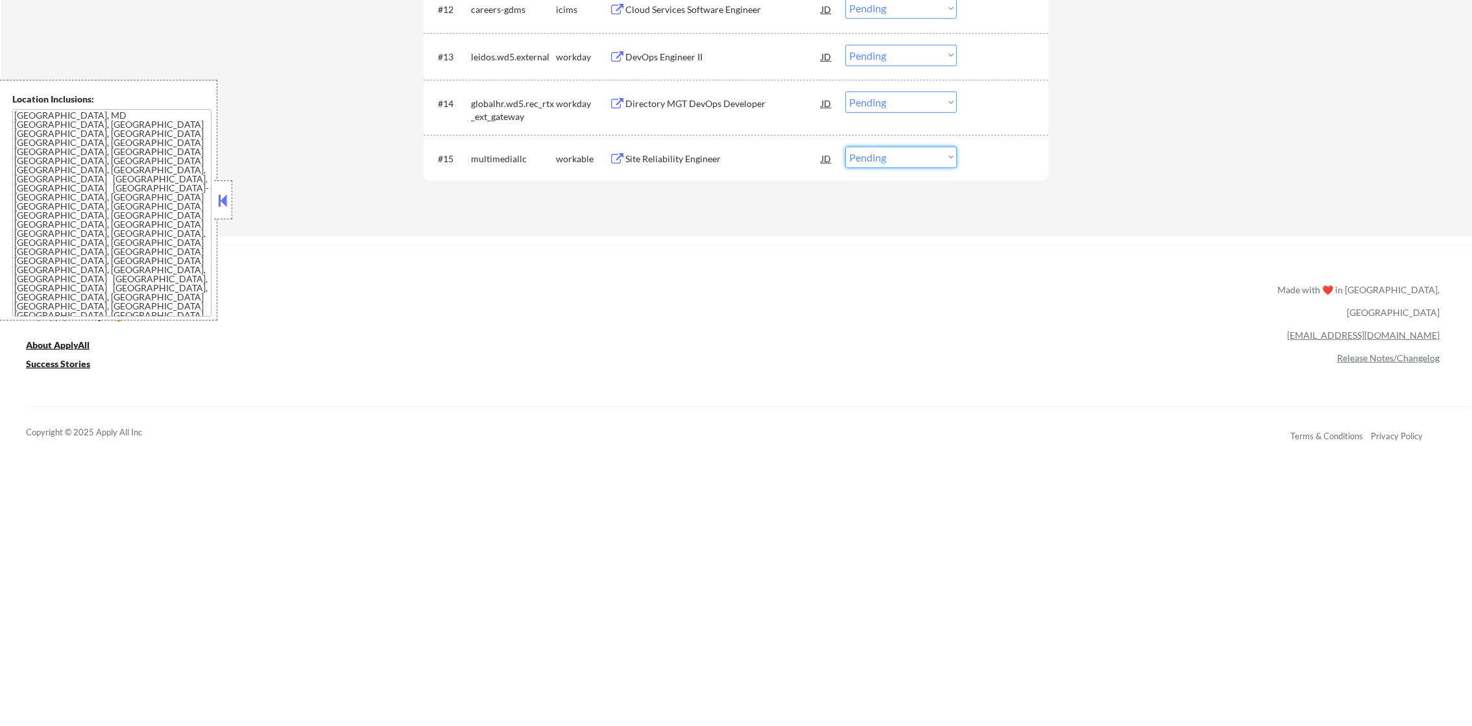
click at [863, 156] on select "Choose an option... Pending Applied Excluded (Questions) Excluded (Expired) Exc…" at bounding box center [901, 157] width 112 height 21
select select ""applied""
click at [845, 147] on select "Choose an option... Pending Applied Excluded (Questions) Excluded (Expired) Exc…" at bounding box center [901, 157] width 112 height 21
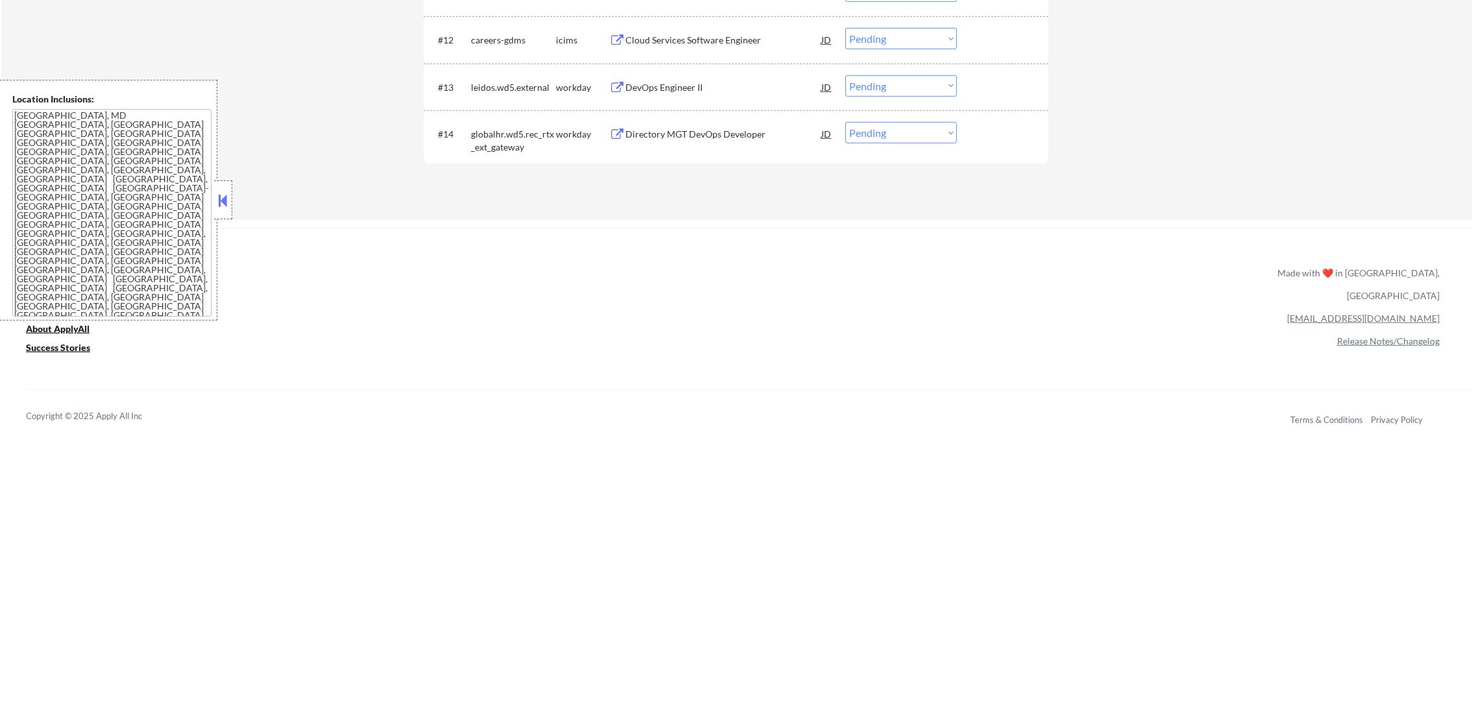
scroll to position [968, 0]
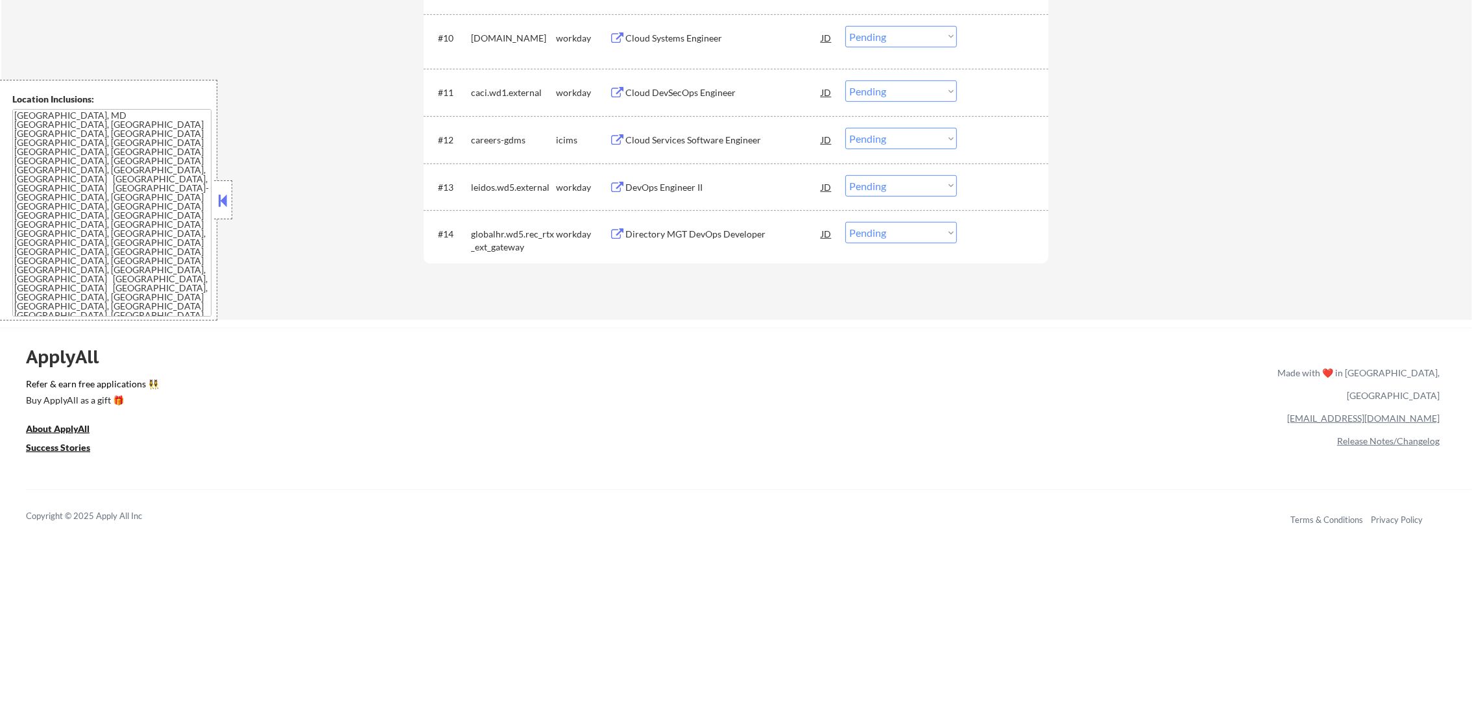
click at [714, 230] on div "Directory MGT DevOps Developer" at bounding box center [723, 234] width 196 height 13
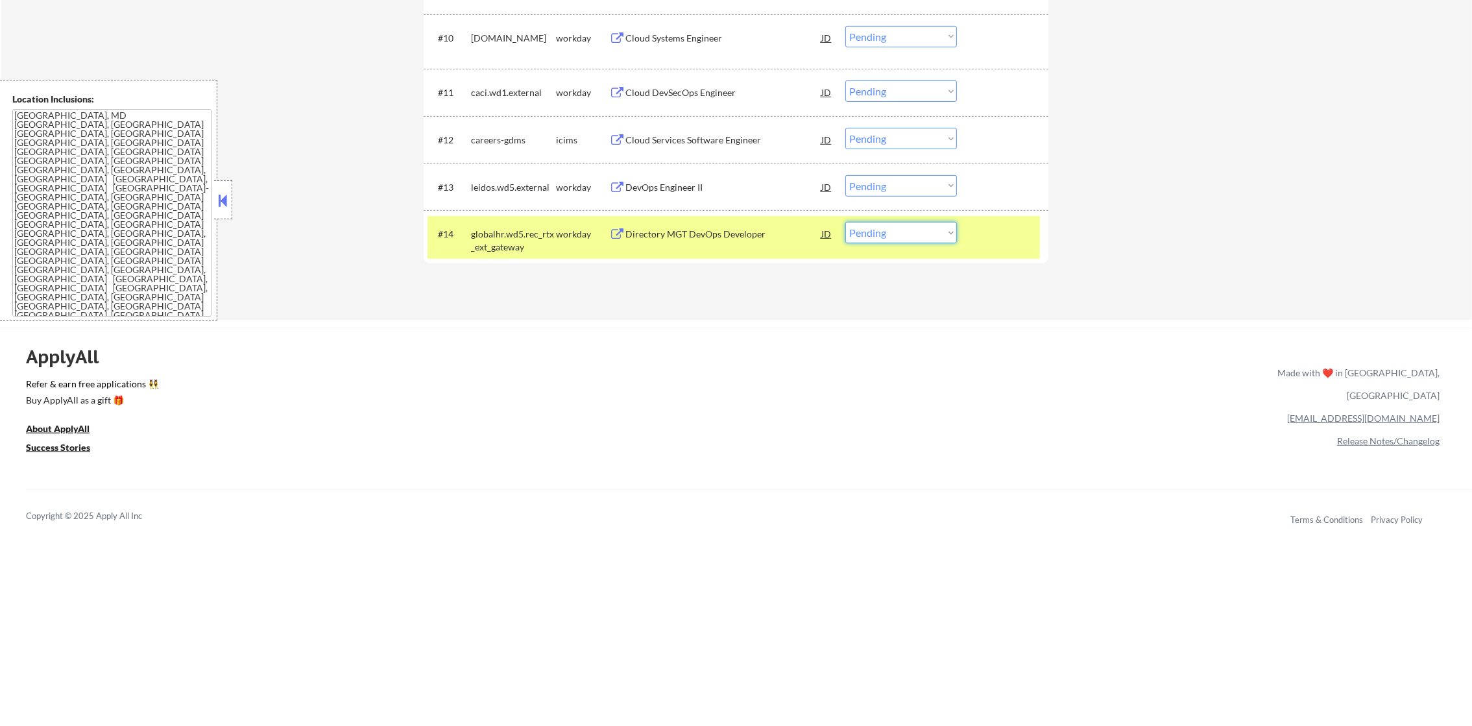
drag, startPoint x: 867, startPoint y: 232, endPoint x: 871, endPoint y: 246, distance: 14.0
click at [867, 232] on select "Choose an option... Pending Applied Excluded (Questions) Excluded (Expired) Exc…" at bounding box center [901, 232] width 112 height 21
select select ""applied""
click at [845, 222] on select "Choose an option... Pending Applied Excluded (Questions) Excluded (Expired) Exc…" at bounding box center [901, 232] width 112 height 21
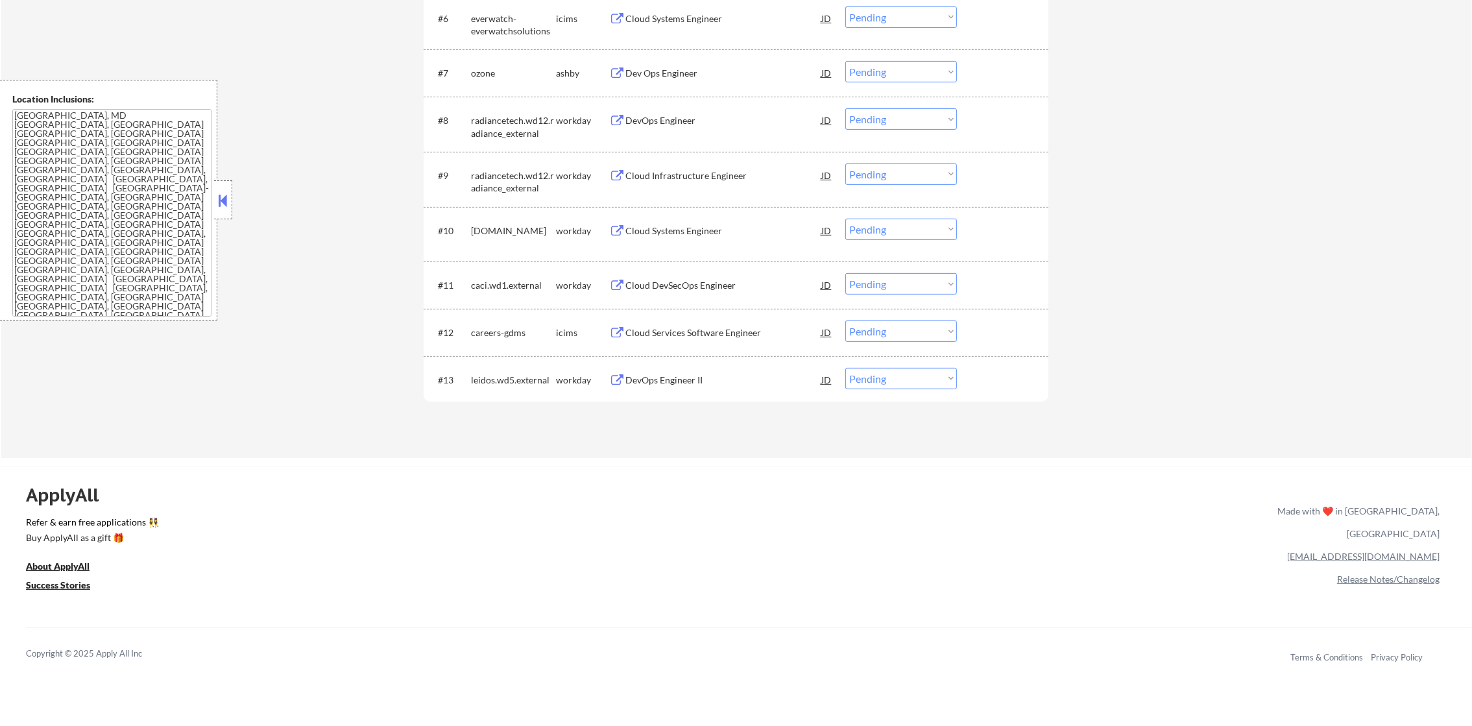
scroll to position [773, 0]
click at [442, 723] on div "← Return to /applysquad Mailslurp Inbox Job Search Builder Bamitee [PERSON_NAME…" at bounding box center [736, 176] width 1472 height 1898
